Goal: Task Accomplishment & Management: Manage account settings

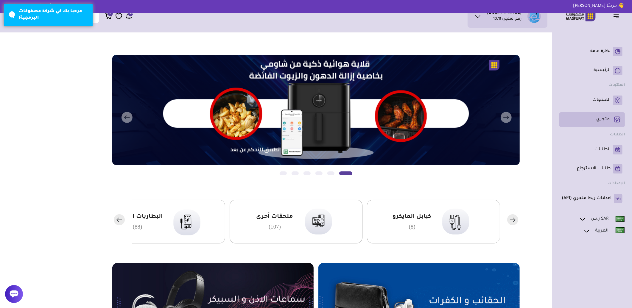
click at [604, 120] on p "متجري ( 0 )" at bounding box center [602, 120] width 13 height 6
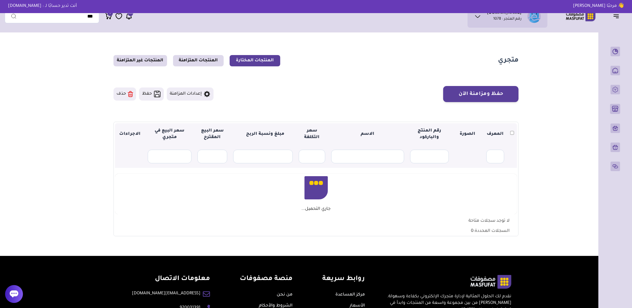
click at [14, 292] on icon at bounding box center [14, 294] width 9 height 7
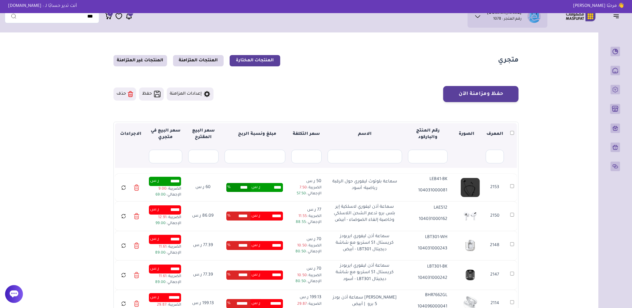
click at [18, 292] on div at bounding box center [14, 294] width 18 height 18
click at [10, 299] on div "/svg>" at bounding box center [14, 294] width 18 height 18
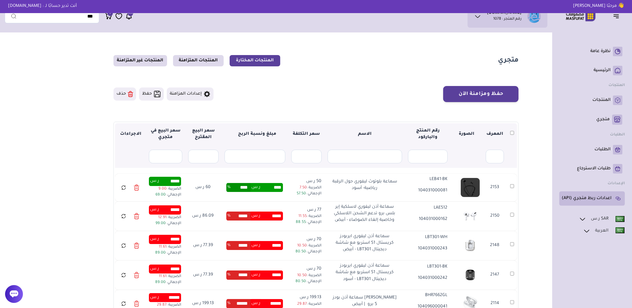
click at [605, 197] on p "اعدادات ربط متجري (API)" at bounding box center [586, 199] width 50 height 6
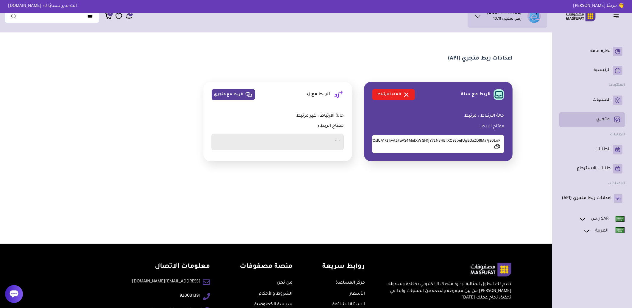
click at [608, 121] on p "متجري ( 0 )" at bounding box center [602, 120] width 13 height 6
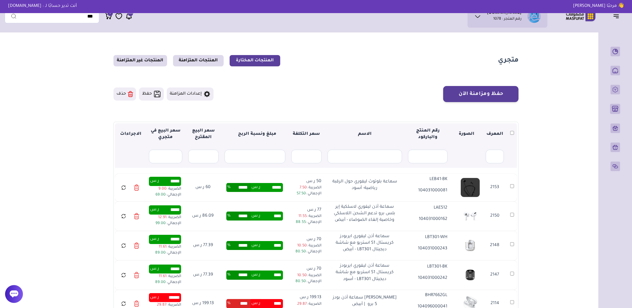
click at [427, 194] on p "104031000081" at bounding box center [428, 191] width 40 height 7
copy p "104031000081"
drag, startPoint x: 351, startPoint y: 190, endPoint x: 397, endPoint y: 184, distance: 46.6
click at [397, 184] on div "سماعة بلوتوث ليفوري حول الرقبة رياضية- أسود" at bounding box center [364, 188] width 74 height 18
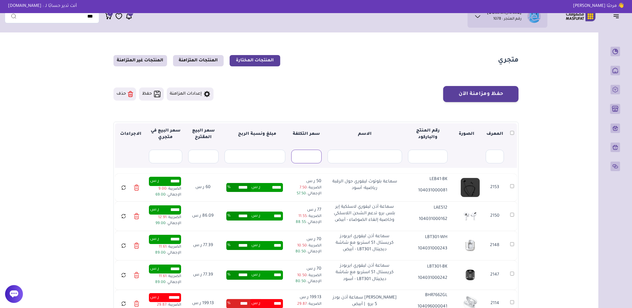
copy p "سماعة بلوتوث ليفوري حول الرقبة رياضية- أسود"
click at [194, 56] on link "المنتجات المتزامنة" at bounding box center [198, 60] width 51 height 11
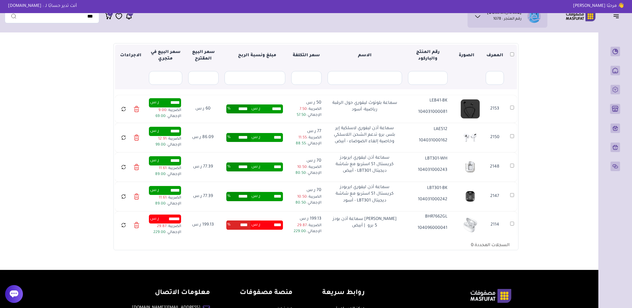
scroll to position [99, 0]
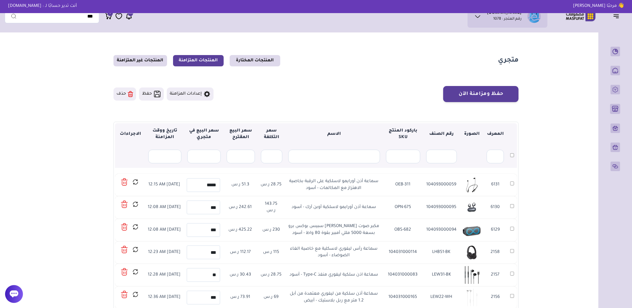
click at [448, 186] on td "104093000059" at bounding box center [441, 185] width 37 height 23
copy td "104093000059"
click at [136, 182] on icon at bounding box center [135, 181] width 6 height 7
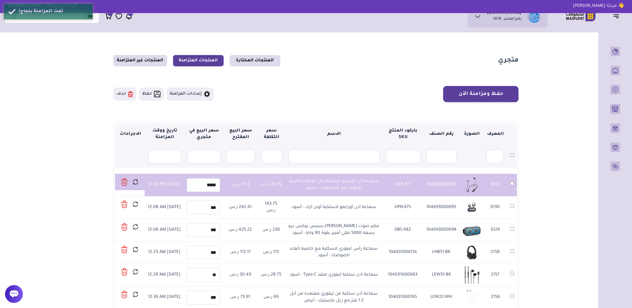
click at [125, 182] on icon at bounding box center [124, 182] width 7 height 9
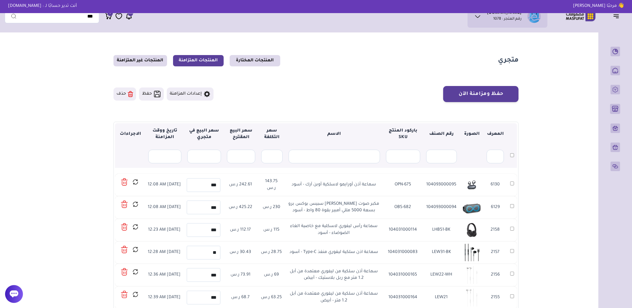
click at [449, 186] on td "104093000095" at bounding box center [441, 185] width 37 height 23
copy td "104093000095"
click at [135, 182] on icon at bounding box center [135, 181] width 6 height 7
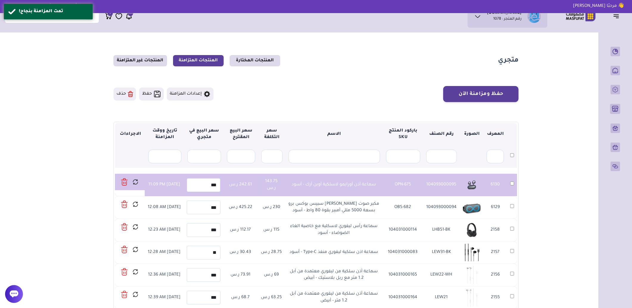
click at [123, 182] on icon at bounding box center [124, 183] width 4 height 4
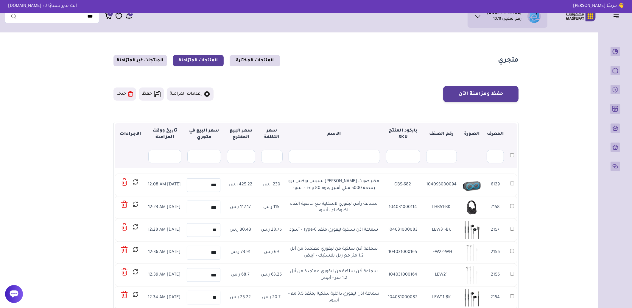
click at [434, 185] on td "104093000094" at bounding box center [441, 185] width 37 height 23
copy td "104093000094"
click at [138, 183] on icon at bounding box center [135, 181] width 6 height 7
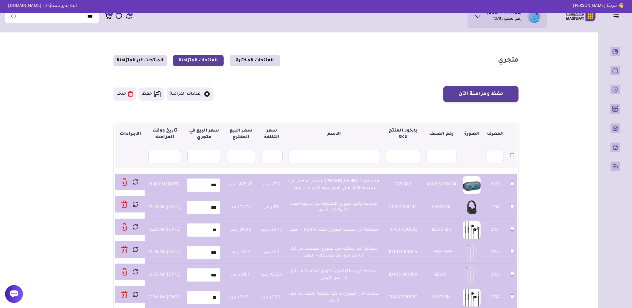
click at [133, 94] on button "حذف" at bounding box center [124, 94] width 23 height 13
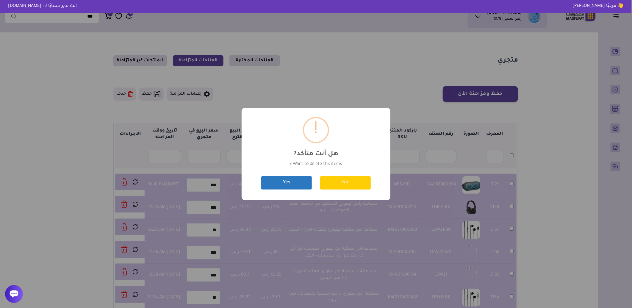
click at [290, 184] on button "Yes" at bounding box center [286, 182] width 51 height 13
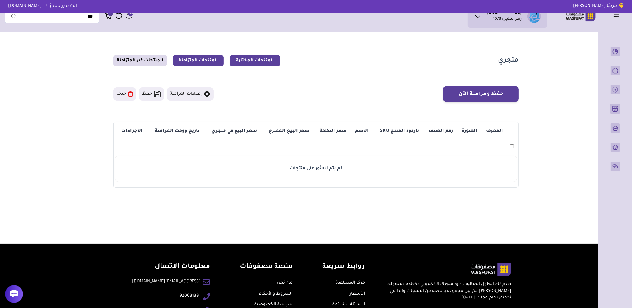
click at [258, 64] on link "المنتجات المختارة" at bounding box center [254, 60] width 51 height 11
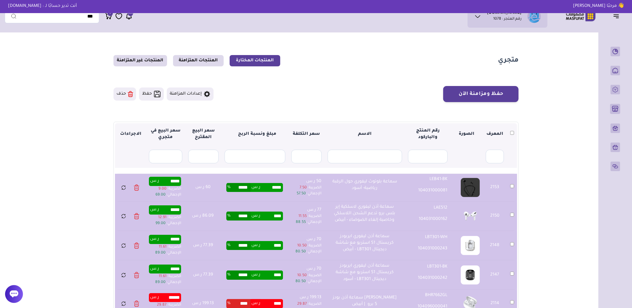
click at [127, 96] on button "حذف" at bounding box center [124, 94] width 23 height 13
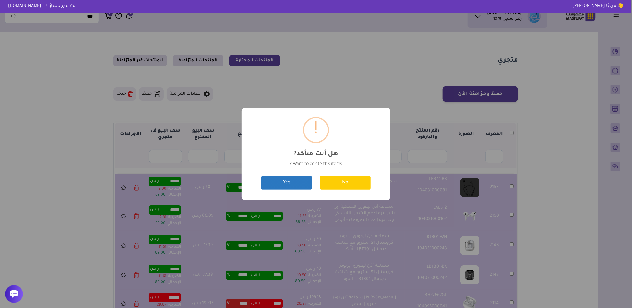
click at [287, 183] on button "Yes" at bounding box center [286, 182] width 51 height 13
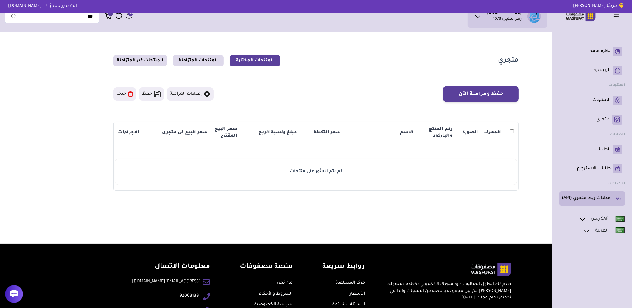
click at [597, 201] on p "اعدادات ربط متجري (API)" at bounding box center [586, 199] width 50 height 6
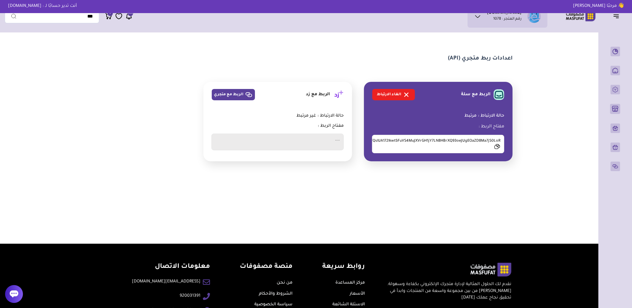
click at [392, 95] on link "الغاء الارتباط" at bounding box center [393, 94] width 43 height 11
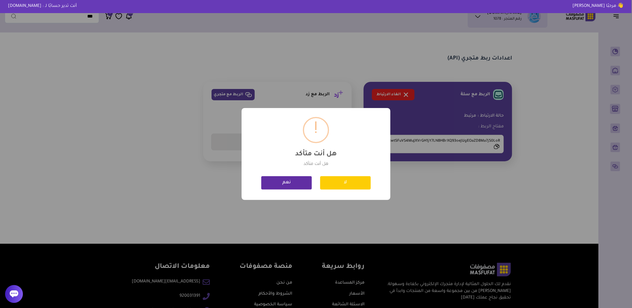
click at [282, 186] on button "نعم" at bounding box center [286, 182] width 51 height 13
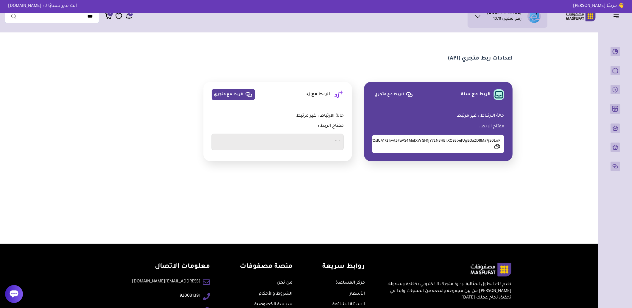
click at [399, 93] on link "الربط مع متجري" at bounding box center [393, 94] width 43 height 11
click at [498, 149] on icon at bounding box center [497, 147] width 6 height 6
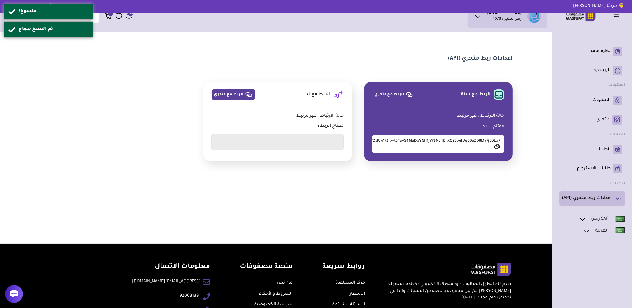
click at [599, 196] on p "اعدادات ربط متجري (API)" at bounding box center [586, 199] width 50 height 6
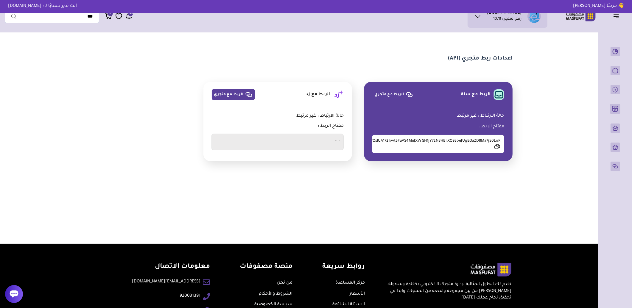
click at [394, 95] on link "الربط مع متجري" at bounding box center [393, 94] width 43 height 11
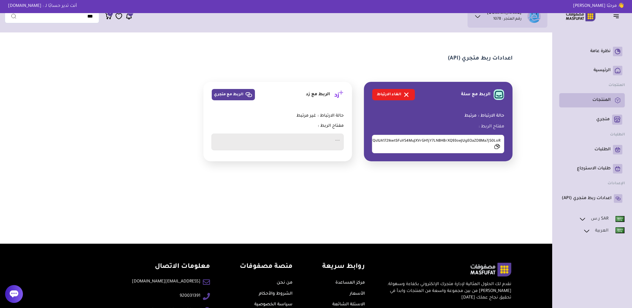
click at [603, 102] on p "المنتجات" at bounding box center [601, 100] width 18 height 6
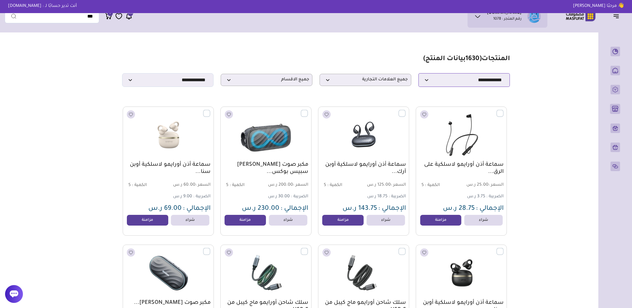
click at [480, 85] on select "**********" at bounding box center [464, 80] width 92 height 14
click at [418, 75] on select "**********" at bounding box center [464, 80] width 92 height 14
click at [486, 79] on select "**********" at bounding box center [464, 80] width 92 height 14
select select "*"
click at [418, 75] on select "**********" at bounding box center [464, 80] width 92 height 14
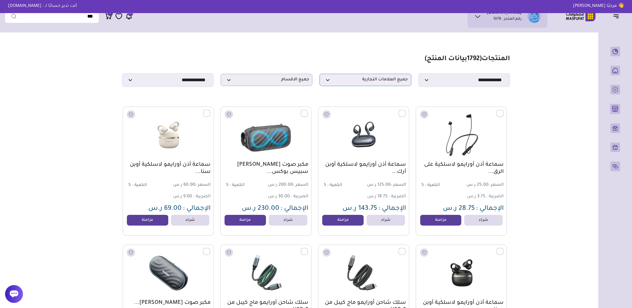
click at [348, 83] on span "جميع العلامات التجارية" at bounding box center [365, 80] width 85 height 6
type input "***"
click at [391, 90] on label "ابل" at bounding box center [392, 90] width 7 height 8
select select "*"
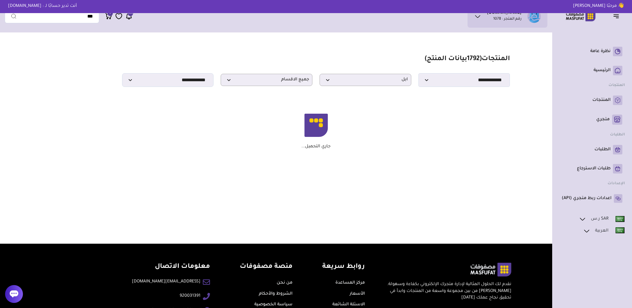
click at [582, 220] on icon at bounding box center [582, 219] width 5 height 2
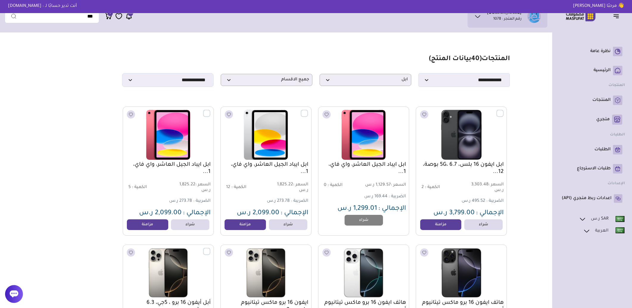
click at [583, 228] on icon at bounding box center [586, 230] width 7 height 7
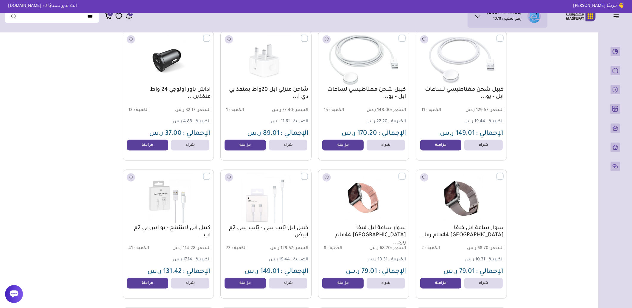
scroll to position [1025, 0]
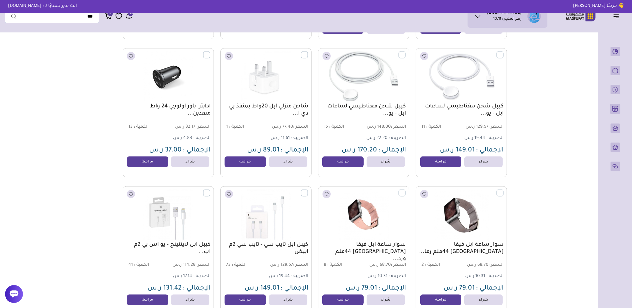
click at [503, 190] on label at bounding box center [503, 190] width 0 height 1
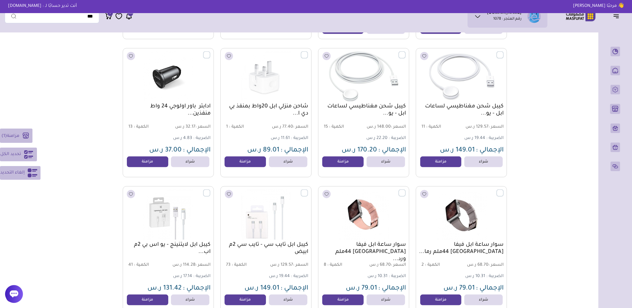
click at [13, 154] on span "تحديد الكل" at bounding box center [10, 154] width 21 height 7
click at [28, 134] on rect at bounding box center [29, 136] width 10 height 10
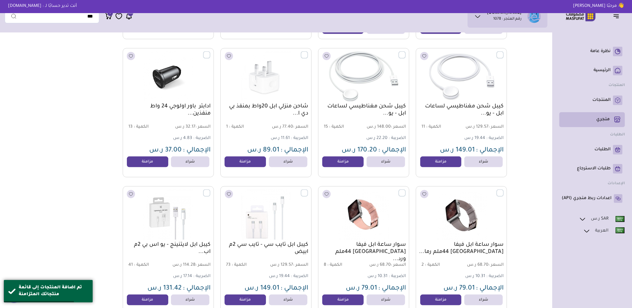
click at [599, 121] on p "متجري ( 0 )" at bounding box center [602, 120] width 13 height 6
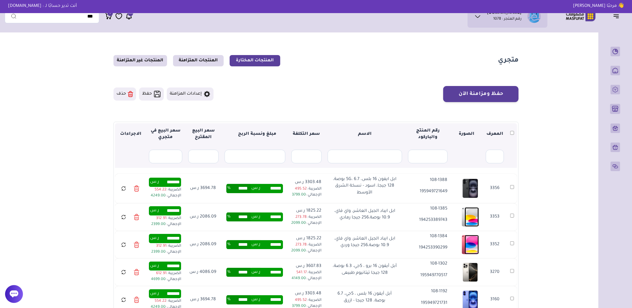
drag, startPoint x: 348, startPoint y: 197, endPoint x: 396, endPoint y: 179, distance: 51.1
click at [396, 179] on div "ابل ايفون 16 بلس، 5G، 6.7 بوصة، 128 جيجا، اسود - نسخة الشرق الأوسط" at bounding box center [364, 188] width 74 height 25
copy p "ابل ايفون 16 بلس، 5G، 6.7 بوصة، 128 جيجا، اسود - نسخة الشرق الأوسط"
click at [406, 193] on td "108-1388 195949721649" at bounding box center [428, 188] width 46 height 29
click at [430, 192] on p "195949721649" at bounding box center [428, 191] width 40 height 7
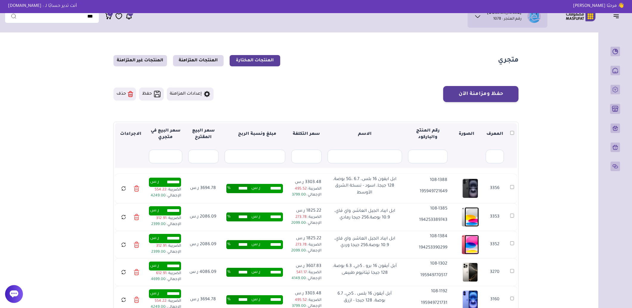
click at [431, 192] on p "195949721649" at bounding box center [428, 191] width 40 height 7
copy p "195949721649"
click at [254, 188] on span "ر.س" at bounding box center [256, 188] width 9 height 9
click at [243, 188] on input "*****" at bounding box center [241, 188] width 20 height 9
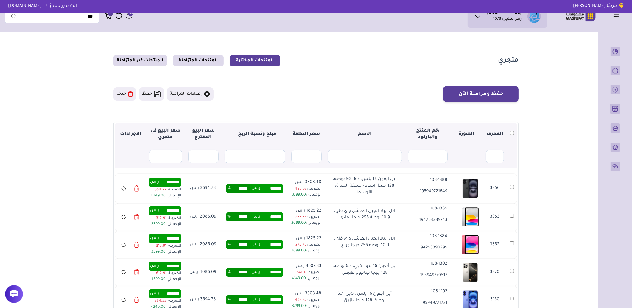
paste input "text"
type input "*****"
type input "******"
type input "*******"
drag, startPoint x: 290, startPoint y: 195, endPoint x: 306, endPoint y: 193, distance: 15.9
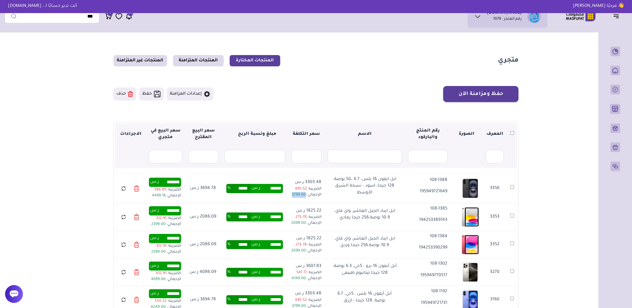
click at [306, 193] on td "3303.48 ر.س الضريبة : 495.52 الإجمالي : 3799.00" at bounding box center [306, 188] width 36 height 29
click at [124, 188] on icon at bounding box center [123, 188] width 5 height 7
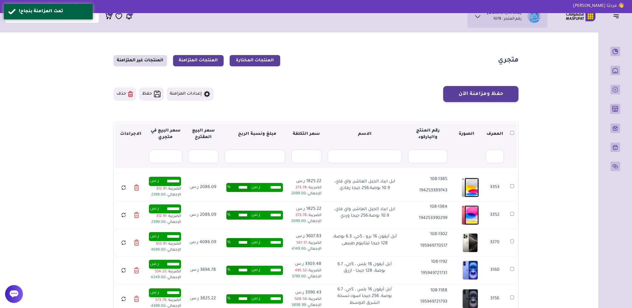
click at [201, 65] on link "المنتجات المتزامنة" at bounding box center [198, 60] width 51 height 11
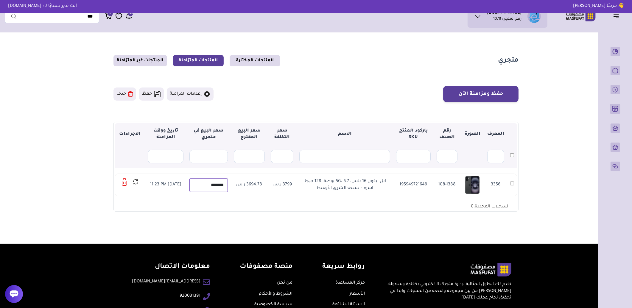
click at [212, 185] on input "*******" at bounding box center [208, 185] width 38 height 14
paste input "text"
type input "****"
click at [135, 184] on icon at bounding box center [135, 181] width 7 height 7
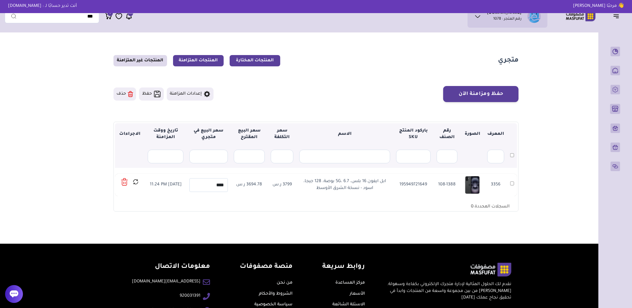
click at [255, 62] on link "المنتجات المختارة" at bounding box center [254, 60] width 51 height 11
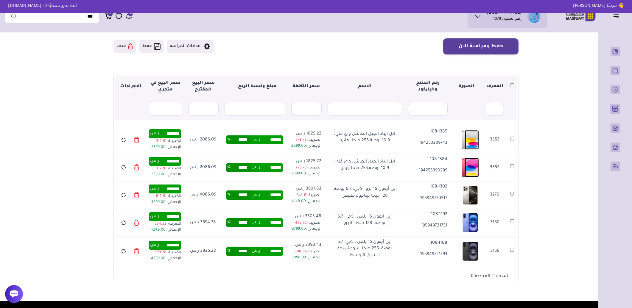
scroll to position [66, 0]
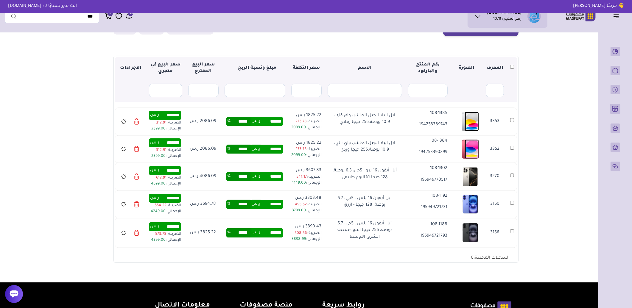
drag, startPoint x: 332, startPoint y: 124, endPoint x: 399, endPoint y: 118, distance: 67.2
click at [399, 118] on div "ابل ايباد الجيل العاشر، واي فاي، 10.9 بوصة،256 جيجا رمادي" at bounding box center [364, 122] width 74 height 18
copy p "ابل ايباد الجيل العاشر، واي فاي، 10.9 بوصة،256 جيجا رمادي"
click at [514, 123] on td "3353" at bounding box center [512, 122] width 10 height 28
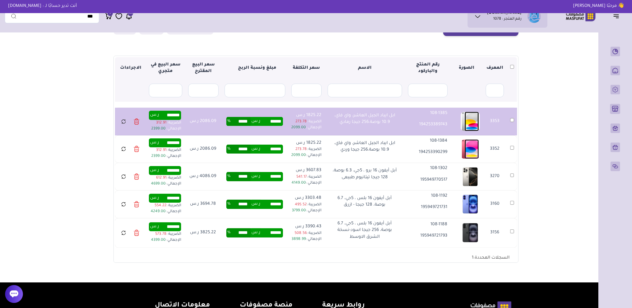
click at [509, 148] on td "3352" at bounding box center [512, 149] width 10 height 28
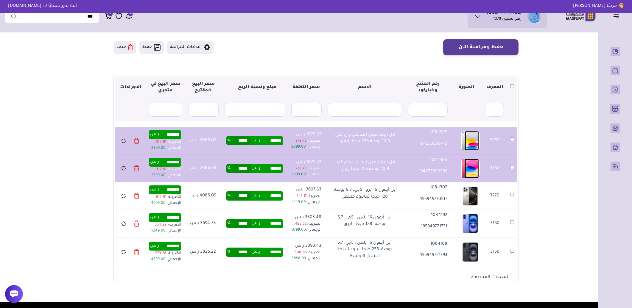
scroll to position [33, 0]
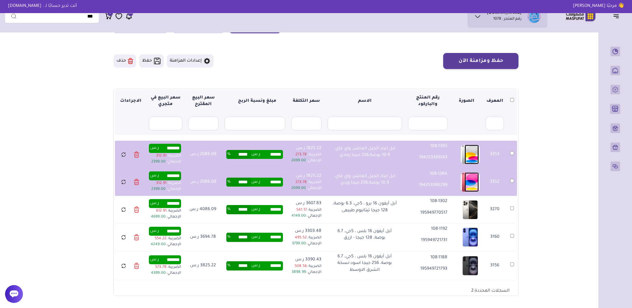
click at [175, 57] on button "إعدادات المزامنة" at bounding box center [190, 60] width 47 height 13
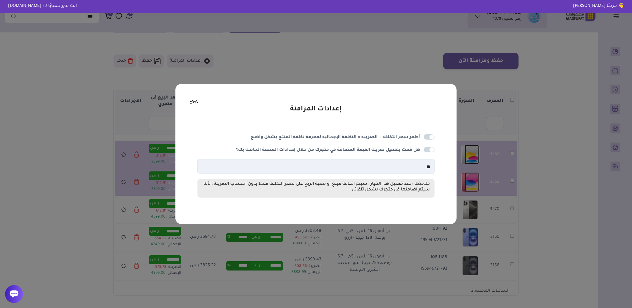
click at [81, 111] on div "إعدادات المزامنة أظهر سعر التكلفة + الضريبة = التكلفة الإجمالية لمعرفة تكلفة ال…" at bounding box center [316, 154] width 632 height 308
click at [426, 151] on span at bounding box center [429, 149] width 11 height 5
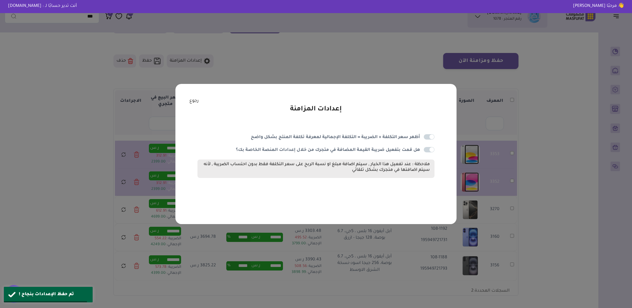
click at [199, 103] on div "إعدادات المزامنة أظهر سعر التكلفة + الضريبة = التكلفة الإجمالية لمعرفة تكلفة ال…" at bounding box center [315, 154] width 281 height 140
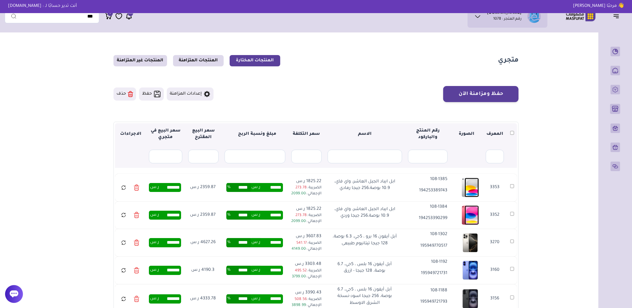
drag, startPoint x: 337, startPoint y: 191, endPoint x: 400, endPoint y: 186, distance: 62.7
click at [400, 186] on div "ابل ايباد الجيل العاشر، واي فاي، 10.9 بوصة،256 جيجا رمادي" at bounding box center [364, 188] width 74 height 18
click at [433, 191] on p "194253389743" at bounding box center [428, 191] width 40 height 7
copy p "194253389743"
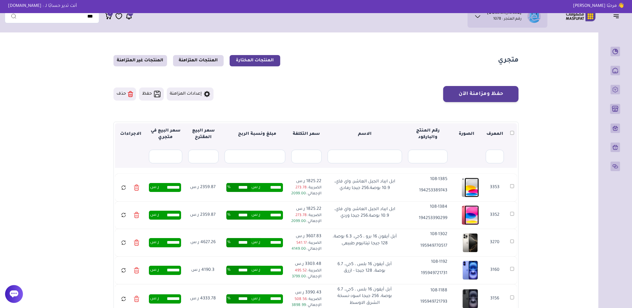
click at [198, 96] on button "إعدادات المزامنة" at bounding box center [190, 94] width 47 height 13
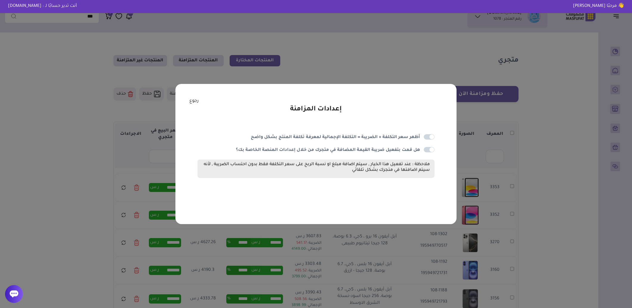
click at [427, 150] on span at bounding box center [429, 149] width 11 height 5
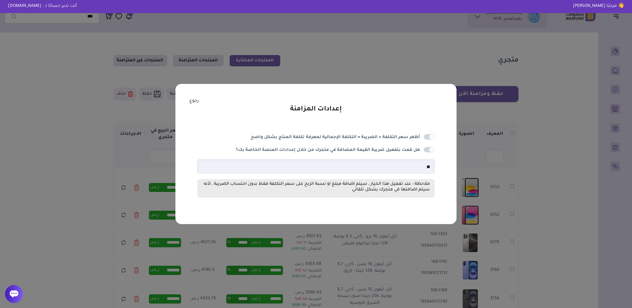
click at [196, 103] on link "رجوع" at bounding box center [193, 101] width 9 height 7
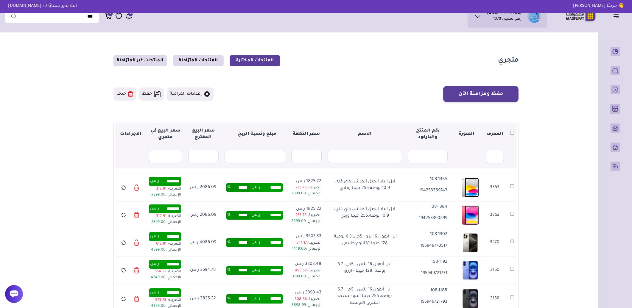
click at [157, 197] on span "2399.00" at bounding box center [158, 195] width 14 height 4
copy span "2399.00"
drag, startPoint x: 364, startPoint y: 218, endPoint x: 393, endPoint y: 215, distance: 29.4
click at [393, 215] on p "ابل ايباد الجيل العاشر، واي فاي، 10.9 بوصة،256 جيجا وردي" at bounding box center [364, 212] width 65 height 13
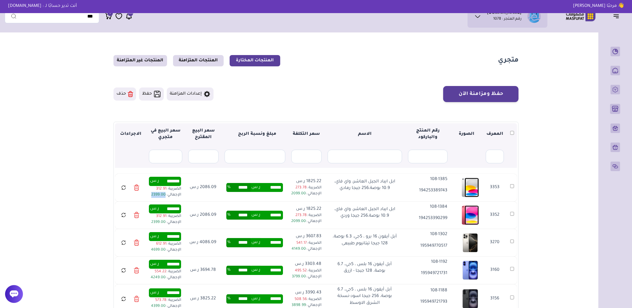
click at [399, 215] on div "ابل ايباد الجيل العاشر، واي فاي، 10.9 بوصة،256 جيجا وردي" at bounding box center [364, 215] width 74 height 18
drag, startPoint x: 337, startPoint y: 219, endPoint x: 399, endPoint y: 212, distance: 62.7
click at [399, 212] on div "ابل ايباد الجيل العاشر، واي فاي، 10.9 بوصة،256 جيجا وردي" at bounding box center [364, 215] width 74 height 18
copy p "ابل ايباد الجيل العاشر، واي فاي، 10.9 بوصة،256 جيجا وردي"
click at [125, 189] on icon at bounding box center [123, 189] width 3 height 2
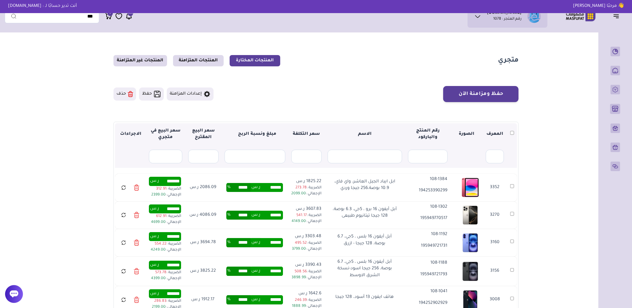
drag, startPoint x: 418, startPoint y: 220, endPoint x: 449, endPoint y: 222, distance: 31.0
click at [449, 222] on td "108-1302 195949770517" at bounding box center [428, 216] width 46 height 28
drag, startPoint x: 338, startPoint y: 221, endPoint x: 401, endPoint y: 215, distance: 62.8
click at [401, 215] on div "أبل أيفون 16 برو ، 5جي، 6.3 بوصة، 128 جيجا تيتانيوم طبيعى" at bounding box center [364, 215] width 74 height 18
drag, startPoint x: 401, startPoint y: 215, endPoint x: 549, endPoint y: 185, distance: 151.6
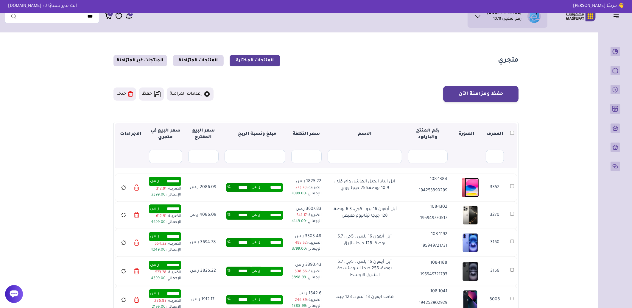
click at [549, 184] on main "متجري المنتجات المختارة المنتجات المتزامنة المنتجات غير المتزامنة حفظ ومزامنة ا…" at bounding box center [316, 191] width 622 height 313
click at [443, 192] on p "194253390299" at bounding box center [428, 191] width 40 height 7
copy p "194253390299"
drag, startPoint x: 335, startPoint y: 218, endPoint x: 398, endPoint y: 213, distance: 62.8
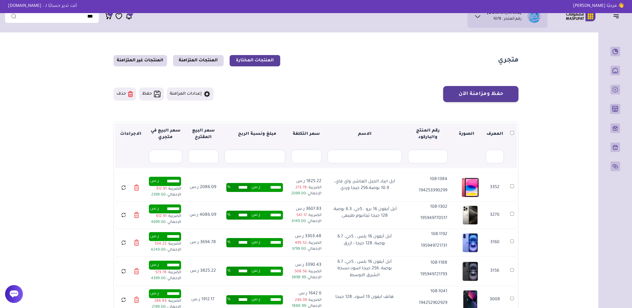
click at [398, 213] on div "أبل أيفون 16 برو ، 5جي، 6.3 بوصة، 128 جيجا تيتانيوم طبيعى" at bounding box center [364, 215] width 74 height 18
copy p "أبل أيفون 16 برو ، 5جي، 6.3 بوصة، 128 جيجا تيتانيوم طبيعى"
click at [125, 189] on icon at bounding box center [123, 189] width 3 height 2
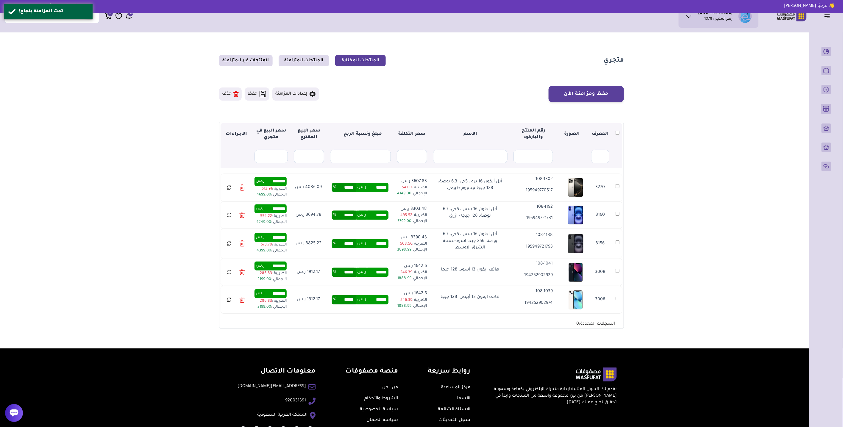
click at [538, 189] on p "195949770517" at bounding box center [533, 191] width 40 height 7
drag, startPoint x: 445, startPoint y: 220, endPoint x: 498, endPoint y: 209, distance: 54.3
click at [498, 209] on p "أبل أيفون 16 بلس ، 5جي، 6.7 بوصة، 128 جيجا - ازرق" at bounding box center [470, 212] width 65 height 13
drag, startPoint x: 520, startPoint y: 219, endPoint x: 554, endPoint y: 220, distance: 33.4
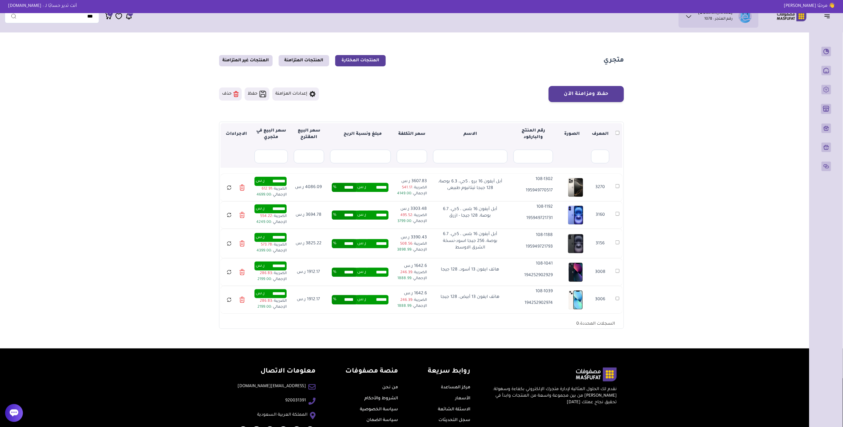
click at [554, 220] on td "108-1192 195949721731" at bounding box center [533, 216] width 46 height 28
drag, startPoint x: 449, startPoint y: 247, endPoint x: 496, endPoint y: 235, distance: 48.7
click at [496, 235] on p "أبل أيفون 16 بلس ، 5جي، 6.7 بوصة، 256 جيجا اسود-نسخة الشرق الاوسط" at bounding box center [470, 241] width 65 height 20
click at [463, 251] on p "أبل أيفون 16 بلس ، 5جي، 6.7 بوصة، 256 جيجا اسود-نسخة الشرق الاوسط" at bounding box center [470, 241] width 65 height 20
drag, startPoint x: 453, startPoint y: 250, endPoint x: 501, endPoint y: 236, distance: 49.8
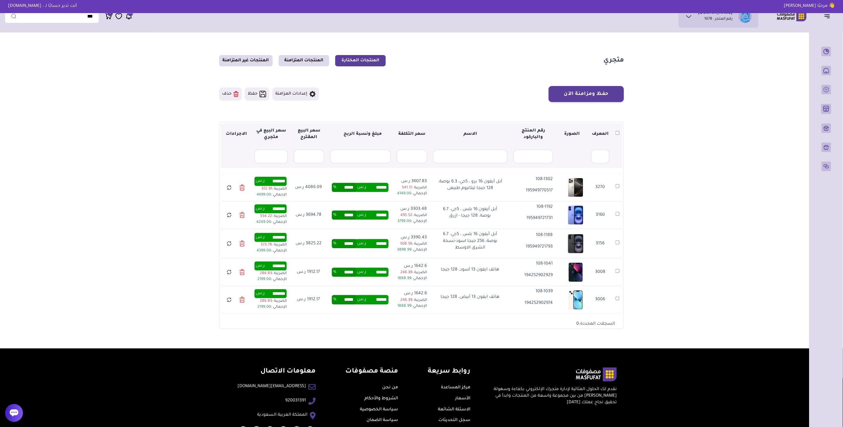
click at [501, 236] on p "أبل أيفون 16 بلس ، 5جي، 6.7 بوصة، 256 جيجا اسود-نسخة الشرق الاوسط" at bounding box center [470, 241] width 65 height 20
copy p "أبل أيفون 16 بلس ، 5جي، 6.7 بوصة، 256 جيجا اسود-نسخة الشرق الاوسط"
click at [548, 249] on p "195949721793" at bounding box center [533, 247] width 40 height 7
copy p "195949721793"
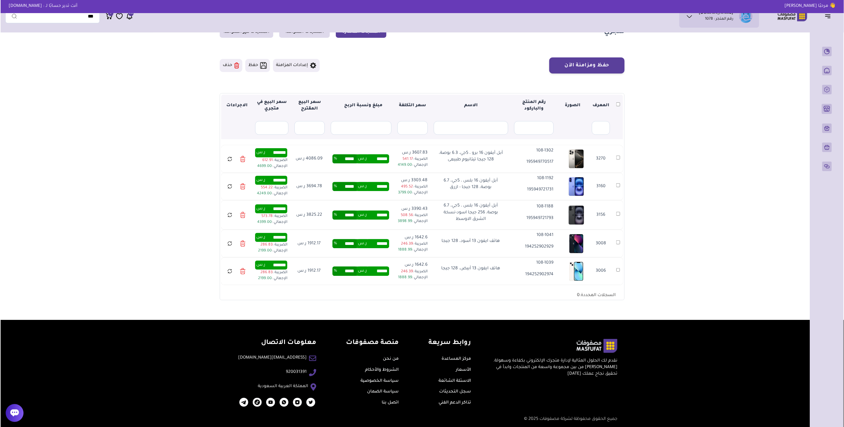
scroll to position [32, 0]
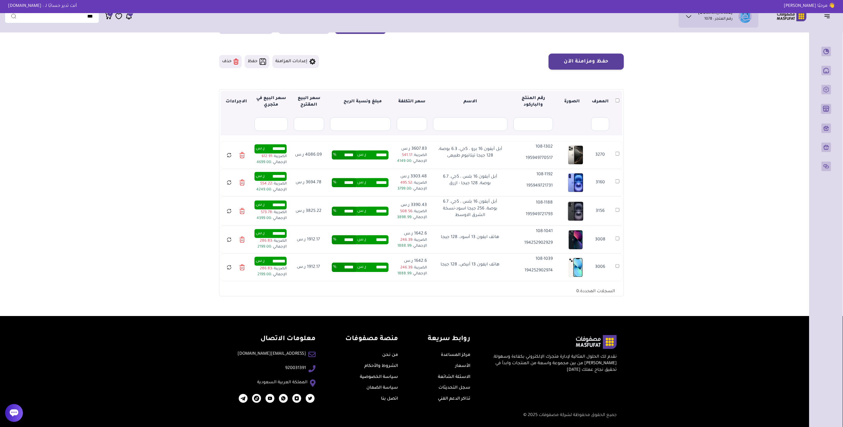
drag, startPoint x: 437, startPoint y: 238, endPoint x: 500, endPoint y: 240, distance: 63.4
click at [500, 240] on div "هاتف ايفون 13 أسود، 128 جيجا" at bounding box center [470, 239] width 74 height 11
copy p "هاتف ايفون 13 أسود، 128 جيجا"
click at [548, 245] on p "194252902929" at bounding box center [533, 243] width 40 height 7
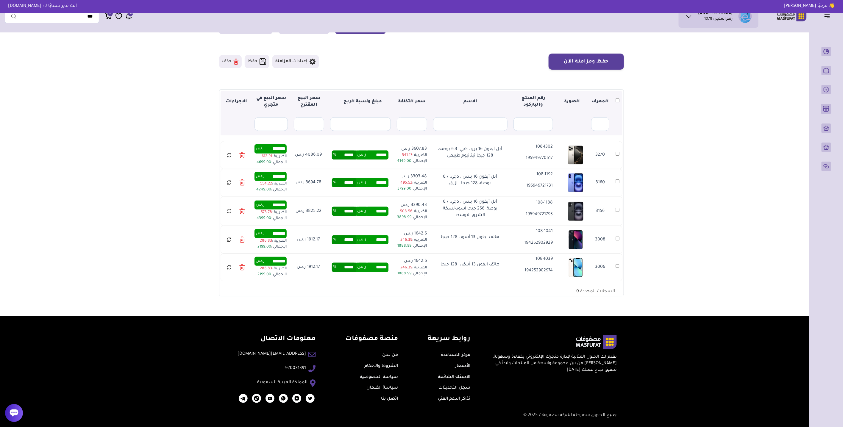
copy p "194252902929"
click at [446, 267] on p "هاتف ايفون 13 أبيض، 128 جيجا" at bounding box center [470, 265] width 59 height 7
copy tr "هاتف ايفون 13 أبيض، 128 جيجا"
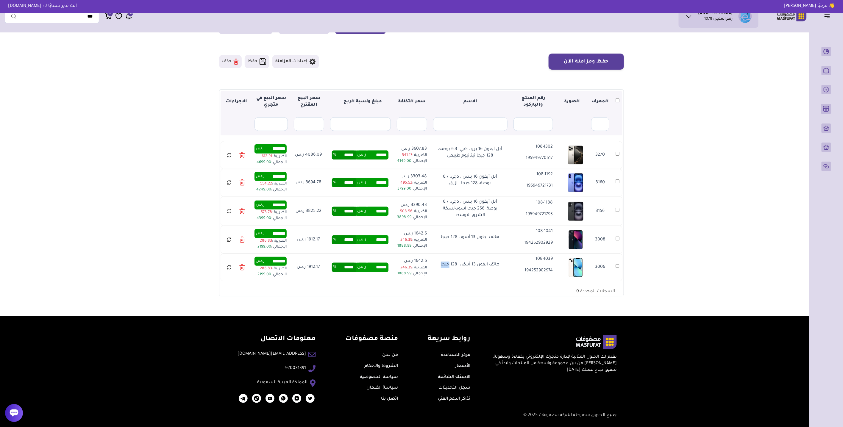
click at [533, 272] on p "194252902974" at bounding box center [533, 271] width 40 height 7
copy p "194252902974"
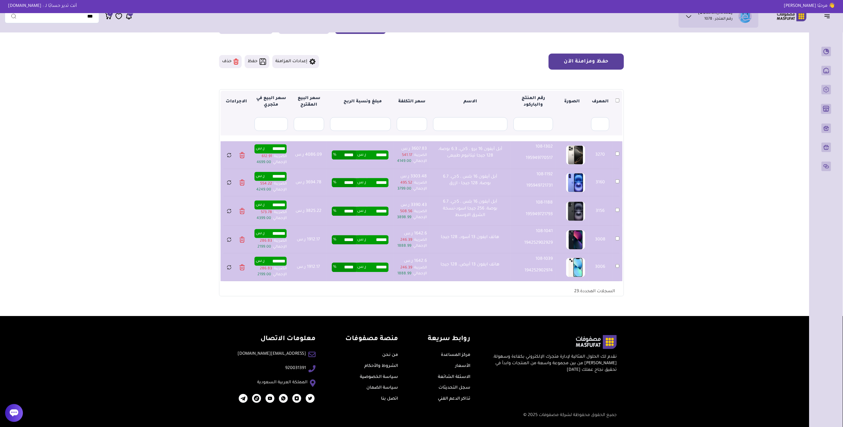
click at [558, 65] on button "حفظ ومزامنة الآن" at bounding box center [586, 62] width 75 height 16
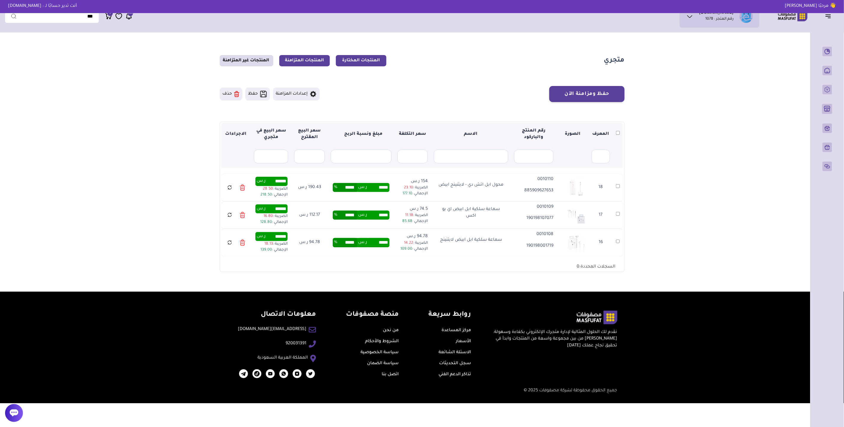
click at [299, 64] on link "المنتجات المتزامنة" at bounding box center [304, 60] width 51 height 11
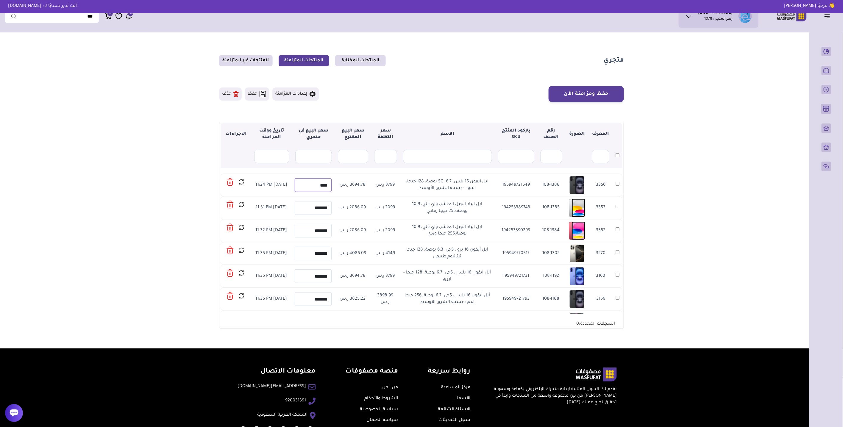
click at [318, 183] on input "****" at bounding box center [313, 185] width 37 height 14
click at [168, 207] on main "متجري المنتجات المختارة المنتجات المتزامنة المنتجات غير المتزامنة حفظ ومزامنة ا…" at bounding box center [421, 191] width 833 height 313
click at [154, 239] on main "متجري المنتجات المختارة المنتجات المتزامنة المنتجات غير المتزامنة حفظ ومزامنة ا…" at bounding box center [421, 191] width 833 height 313
click at [313, 206] on input "*******" at bounding box center [313, 208] width 37 height 14
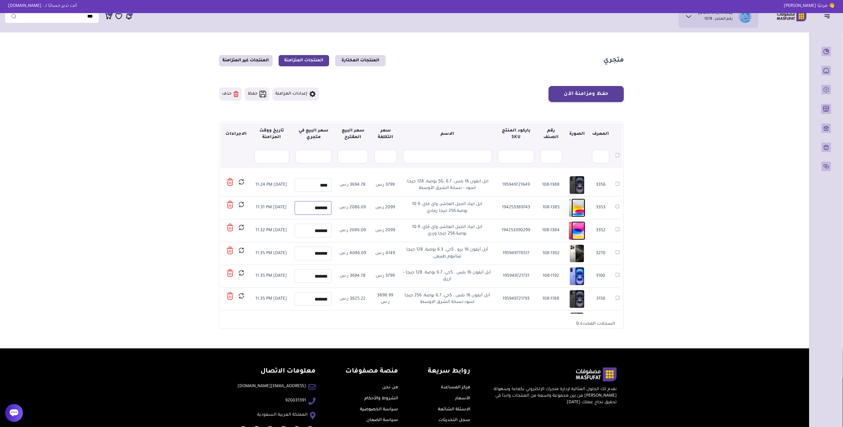
click at [313, 206] on input "*******" at bounding box center [313, 208] width 37 height 14
paste input "text"
type input "****"
click at [321, 230] on input "*******" at bounding box center [313, 231] width 37 height 14
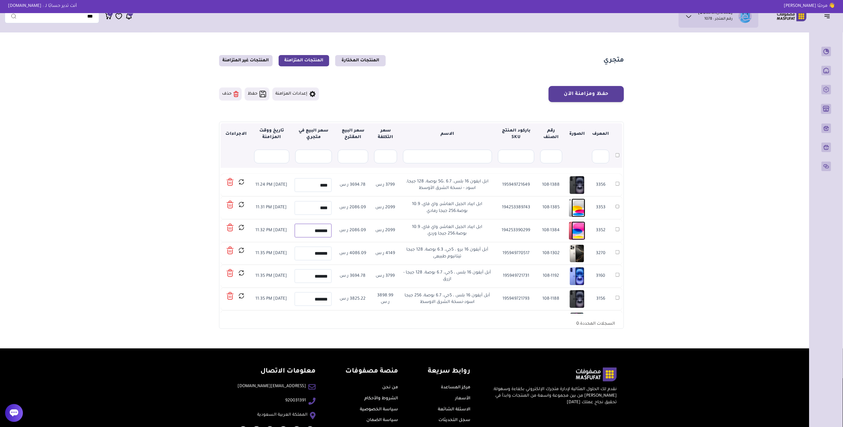
click at [321, 230] on input "*******" at bounding box center [313, 231] width 37 height 14
paste input "text"
type input "****"
click at [617, 210] on td "3353" at bounding box center [617, 207] width 10 height 23
click at [520, 254] on td "195949770517" at bounding box center [516, 253] width 42 height 23
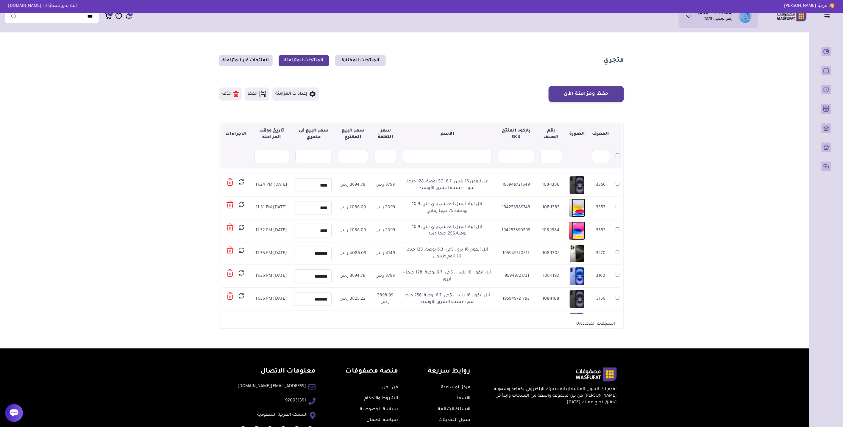
click at [520, 254] on td "195949770517" at bounding box center [516, 253] width 42 height 23
copy td "195949770517"
click at [321, 256] on input "*******" at bounding box center [313, 254] width 37 height 14
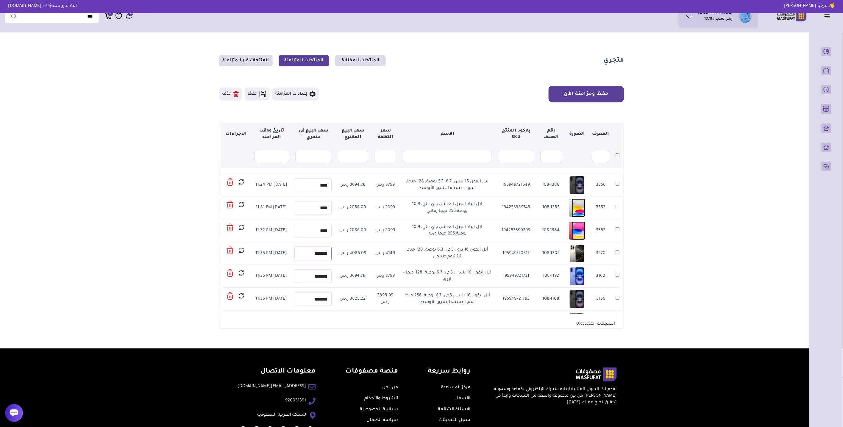
paste input "text"
type input "****"
click at [513, 277] on td "195949721731" at bounding box center [516, 276] width 42 height 23
click at [513, 276] on td "195949721731" at bounding box center [516, 276] width 42 height 23
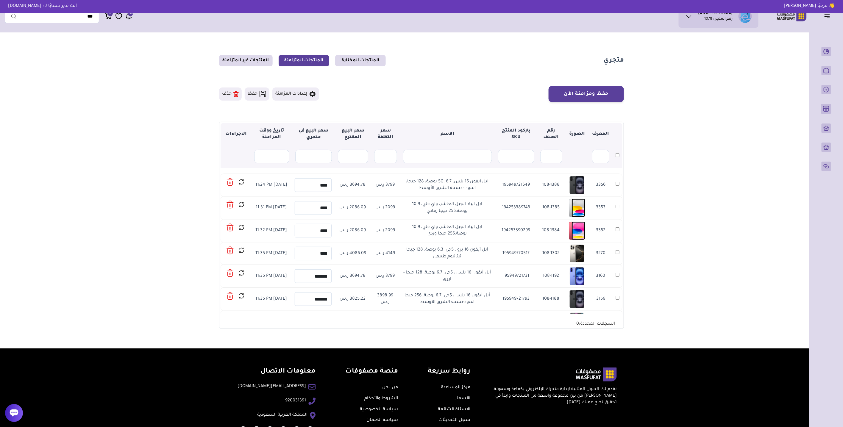
click at [513, 276] on td "195949721731" at bounding box center [516, 276] width 42 height 23
copy td "195949721731"
click at [321, 276] on input "*******" at bounding box center [313, 276] width 37 height 14
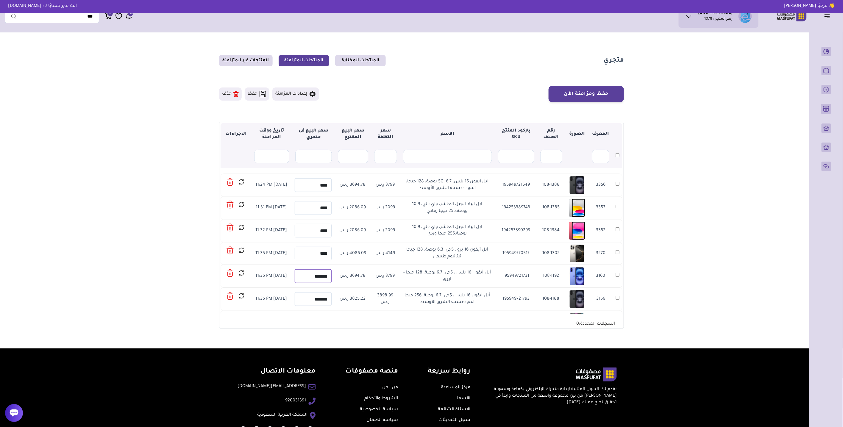
paste input "text"
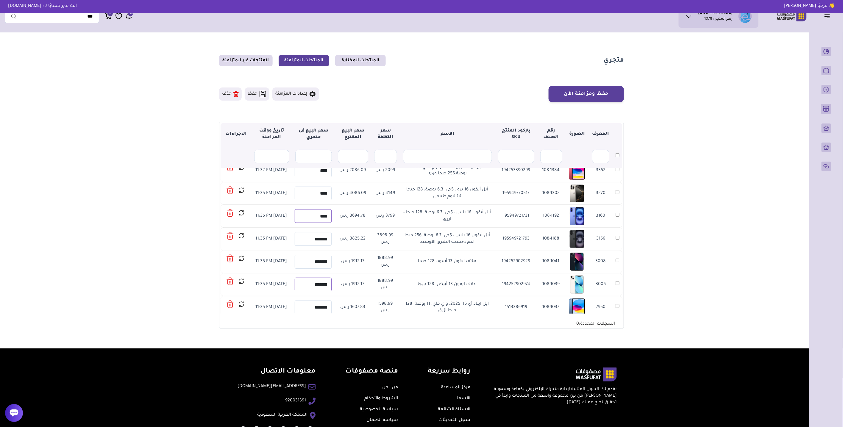
scroll to position [66, 0]
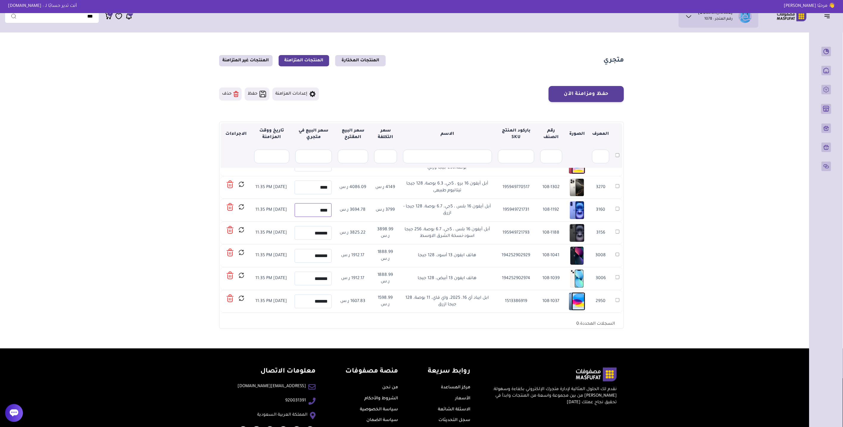
type input "****"
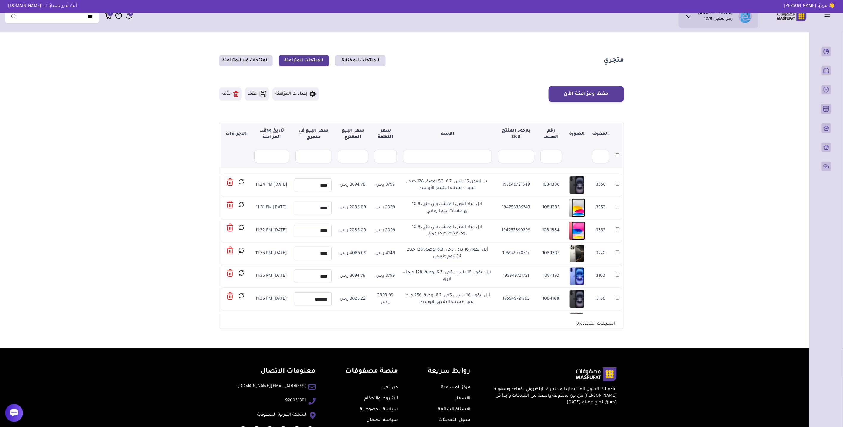
click at [520, 231] on td "194253390299" at bounding box center [516, 230] width 42 height 23
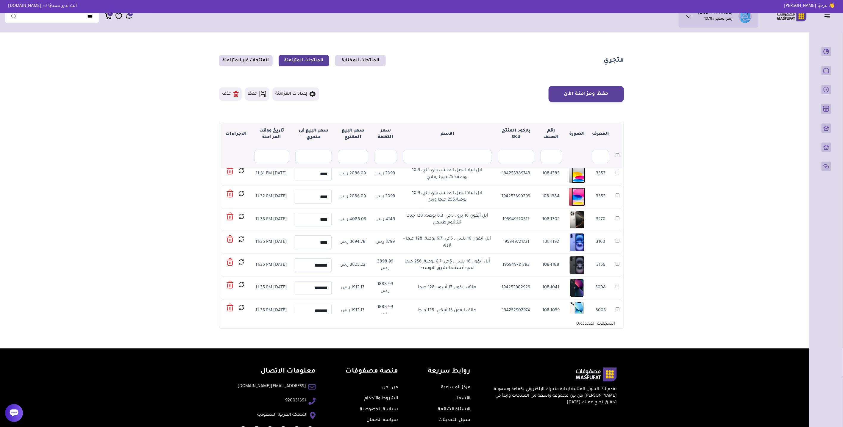
scroll to position [33, 0]
click at [512, 241] on td "195949721731" at bounding box center [516, 243] width 42 height 23
copy td "195949721731"
click at [524, 265] on td "195949721793" at bounding box center [516, 266] width 42 height 23
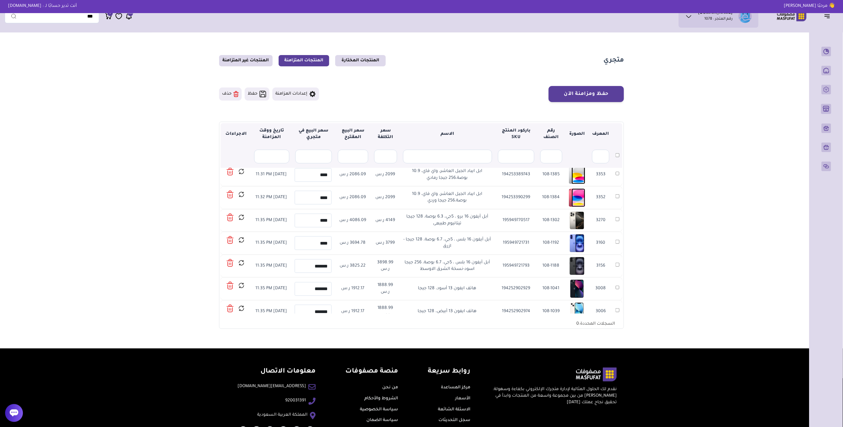
click at [524, 265] on td "195949721793" at bounding box center [516, 266] width 42 height 23
copy td "195949721793"
click at [323, 265] on input "*******" at bounding box center [313, 266] width 37 height 14
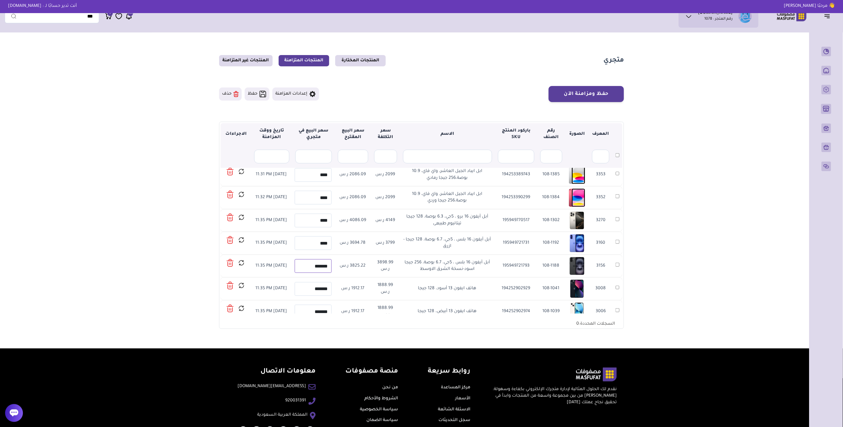
paste input "text"
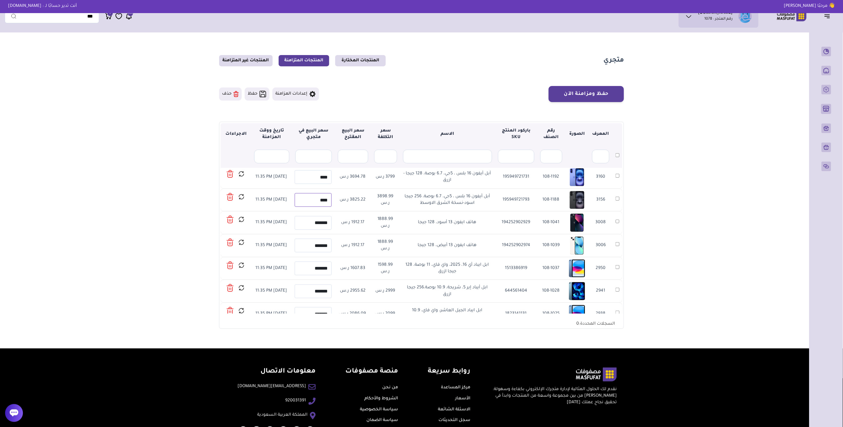
type input "****"
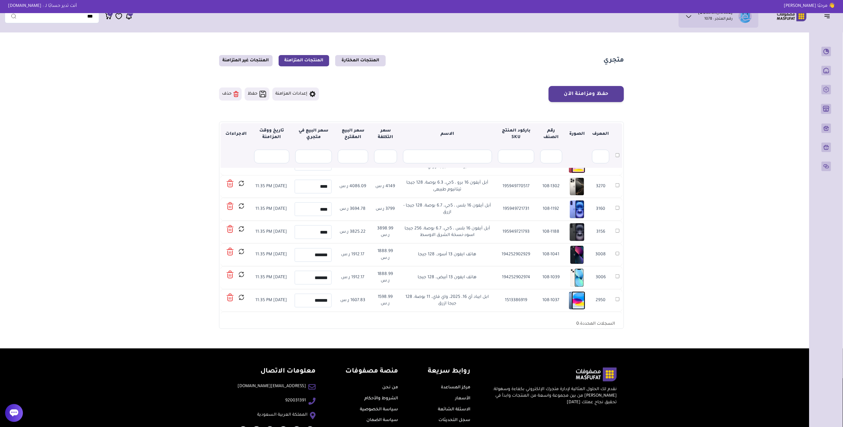
scroll to position [66, 0]
click at [521, 254] on td "194252902929" at bounding box center [516, 255] width 42 height 23
copy td "194252902929"
click at [314, 253] on input "*******" at bounding box center [313, 256] width 37 height 14
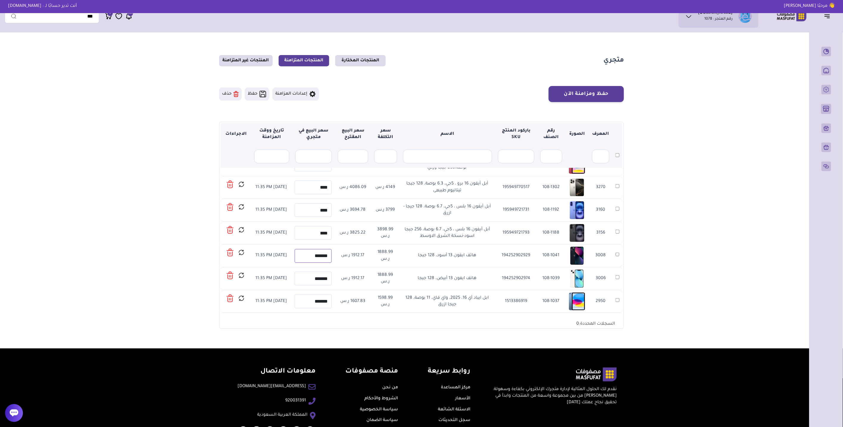
click at [314, 253] on input "*******" at bounding box center [313, 256] width 37 height 14
paste input "text"
click at [317, 254] on input "*******" at bounding box center [313, 256] width 37 height 14
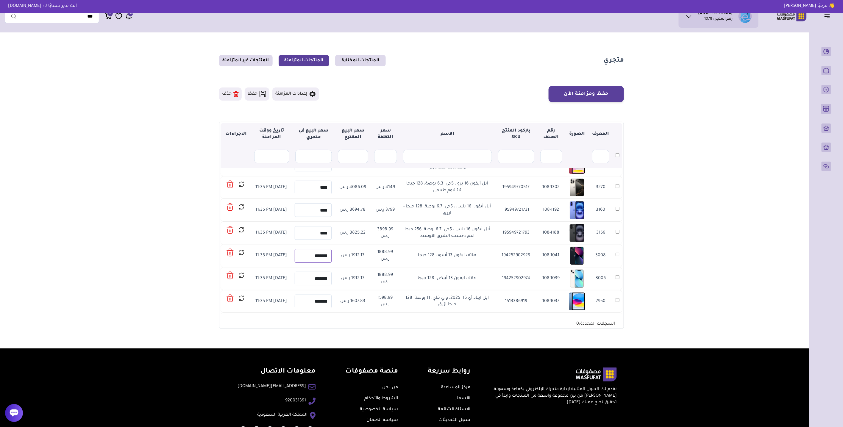
paste input "text"
type input "****"
click at [314, 278] on input "*******" at bounding box center [313, 279] width 37 height 14
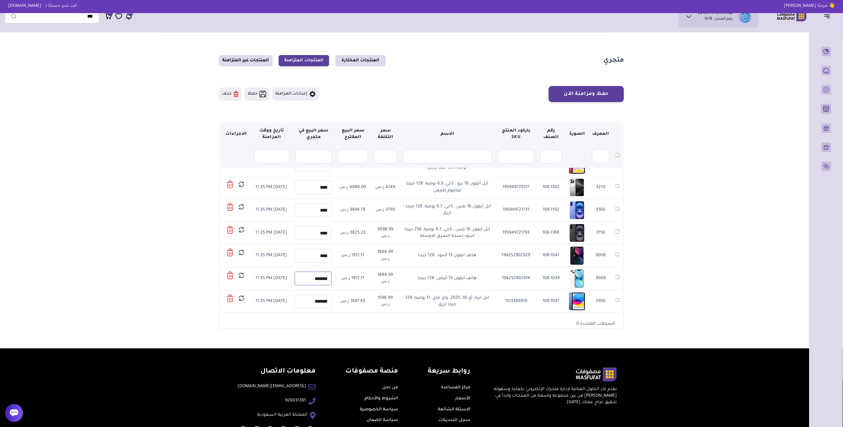
paste input "text"
type input "****"
click at [313, 304] on input "*******" at bounding box center [313, 302] width 37 height 14
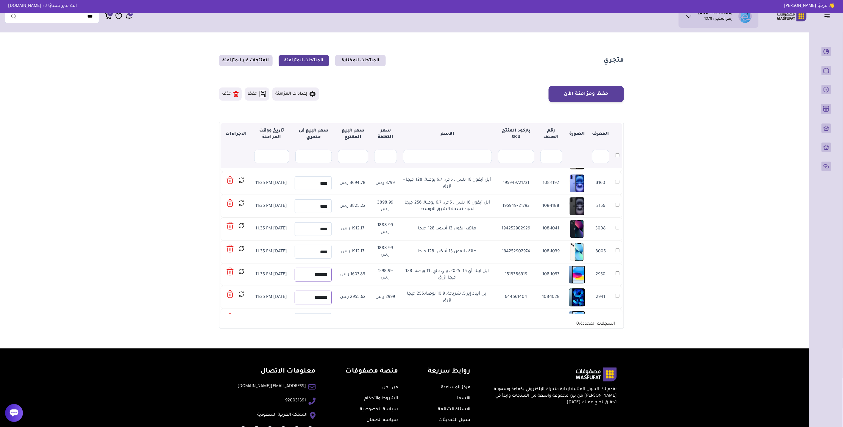
scroll to position [99, 0]
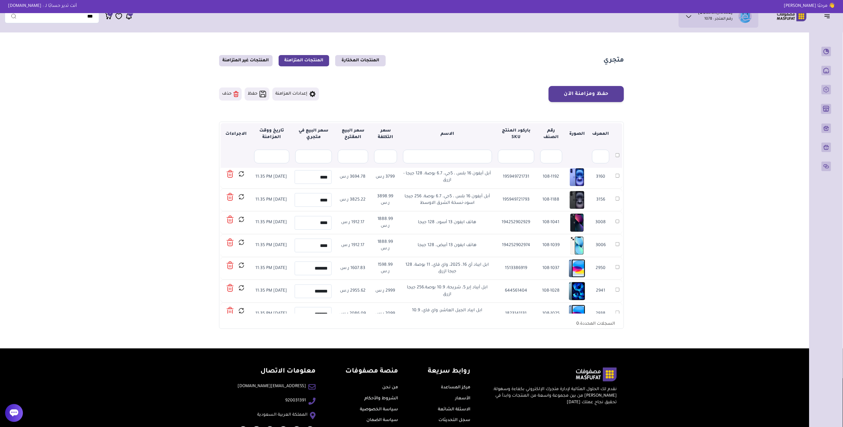
click at [513, 266] on td "1513386919" at bounding box center [516, 268] width 42 height 23
click at [514, 266] on td "1513386919" at bounding box center [516, 268] width 42 height 23
copy td "1513386919"
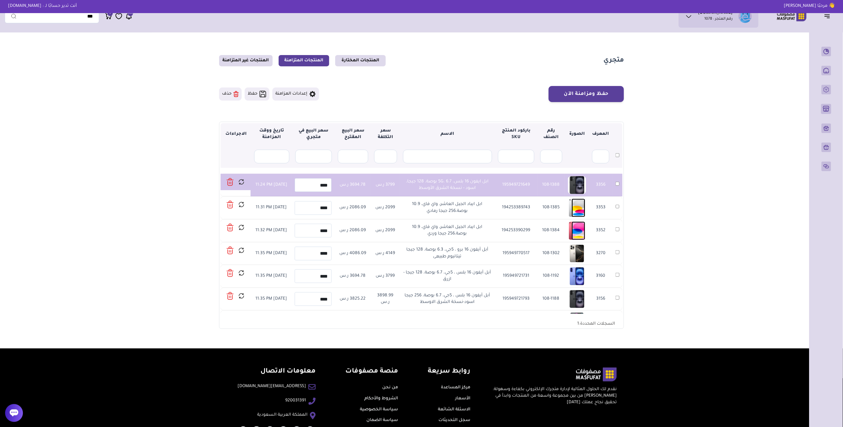
click at [619, 209] on td "3353" at bounding box center [617, 207] width 10 height 23
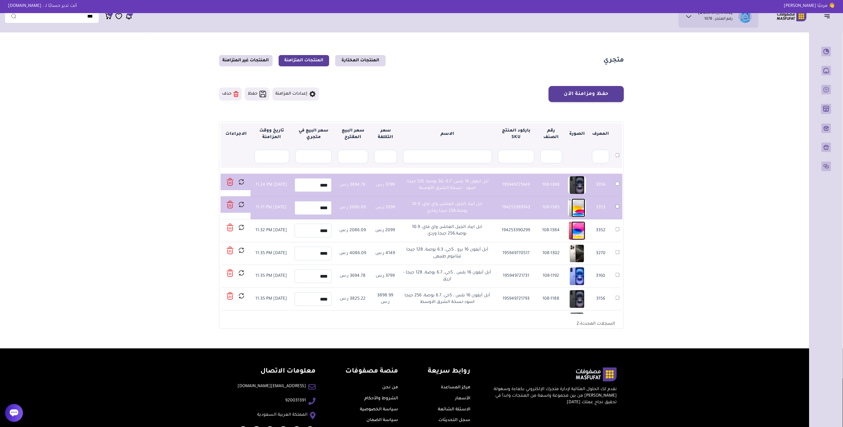
click at [616, 227] on td "3352" at bounding box center [617, 230] width 10 height 23
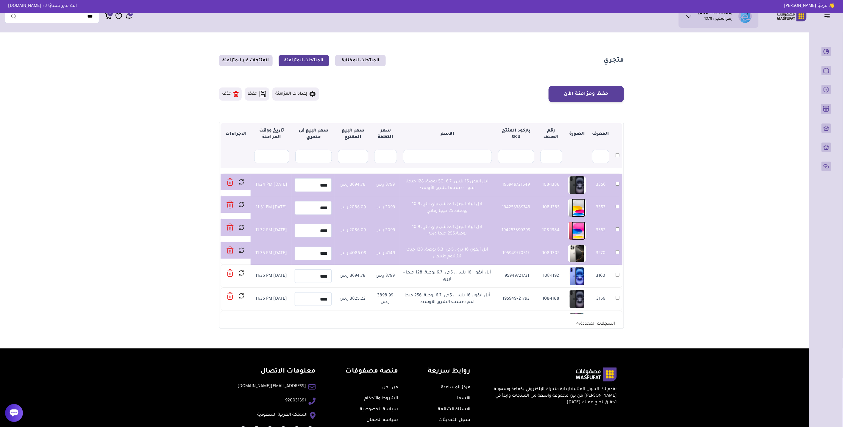
click at [616, 273] on td "3160" at bounding box center [617, 276] width 10 height 23
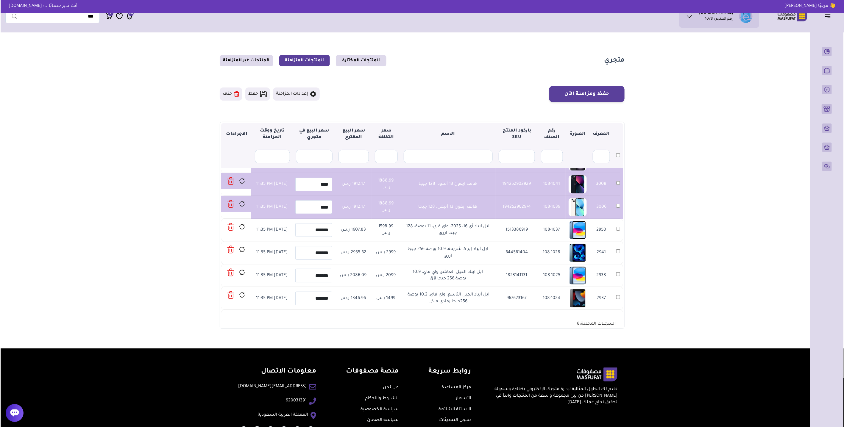
scroll to position [165, 0]
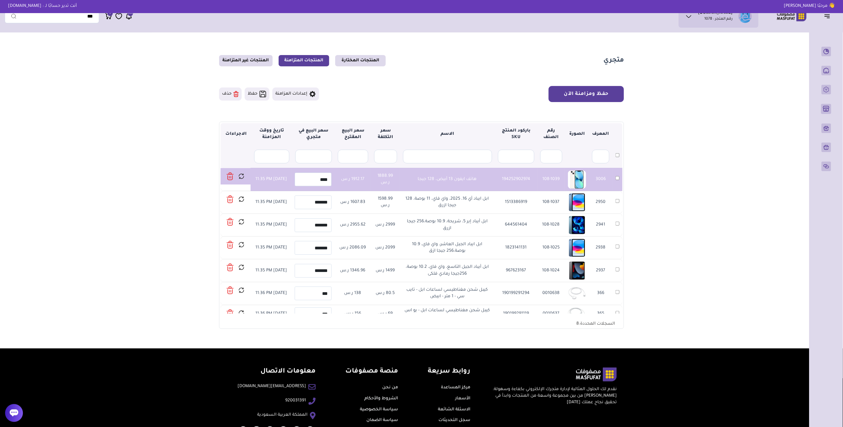
click at [577, 95] on button "حفظ ومزامنة الآن" at bounding box center [586, 94] width 75 height 16
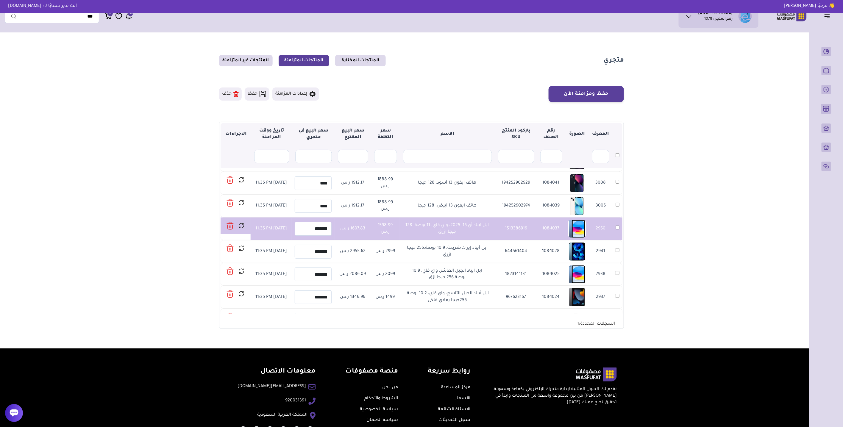
scroll to position [152, 0]
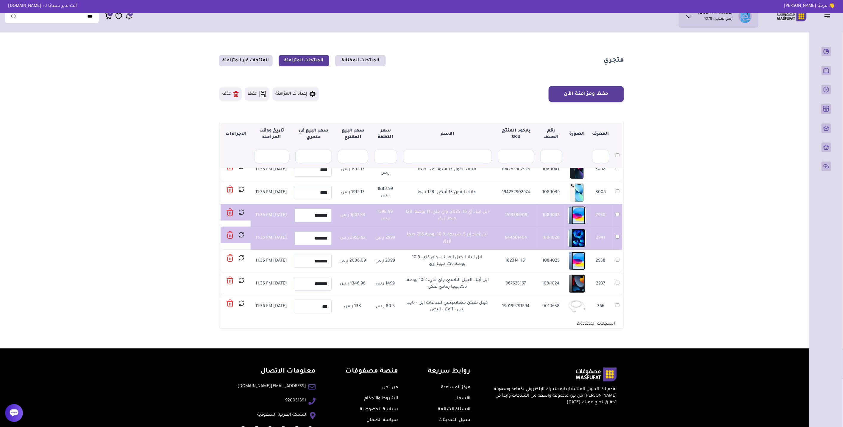
click at [619, 264] on td "2938" at bounding box center [617, 261] width 10 height 23
click at [619, 262] on td "2938" at bounding box center [617, 261] width 10 height 23
click at [617, 280] on td "2937" at bounding box center [617, 283] width 10 height 23
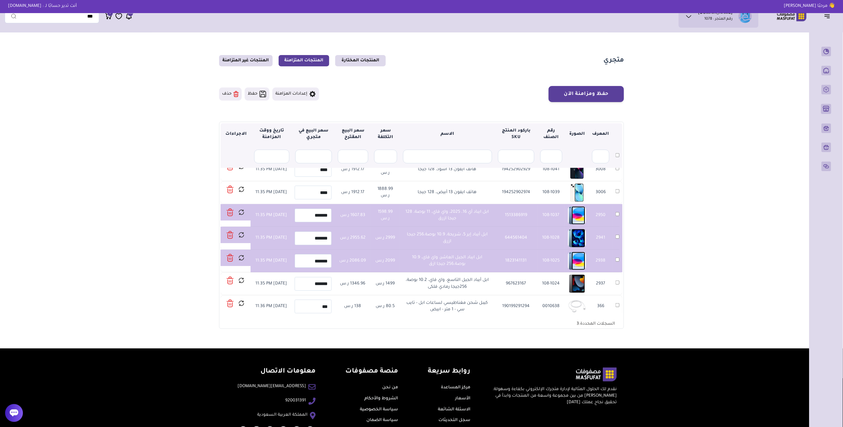
click at [617, 285] on td "2937" at bounding box center [617, 283] width 10 height 23
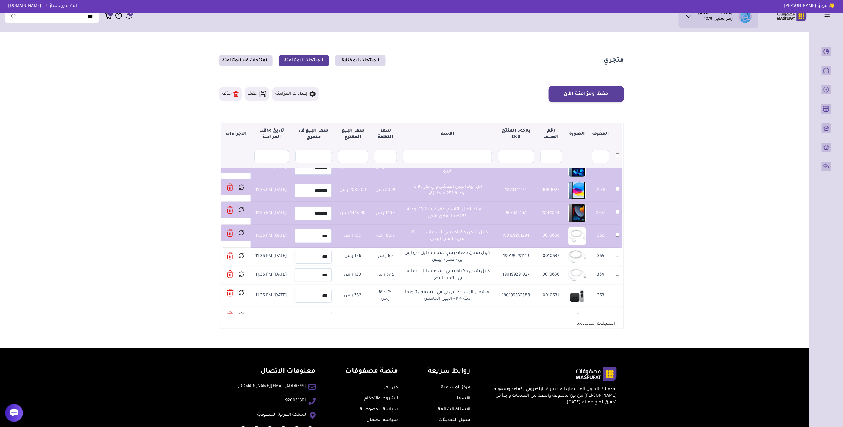
scroll to position [251, 0]
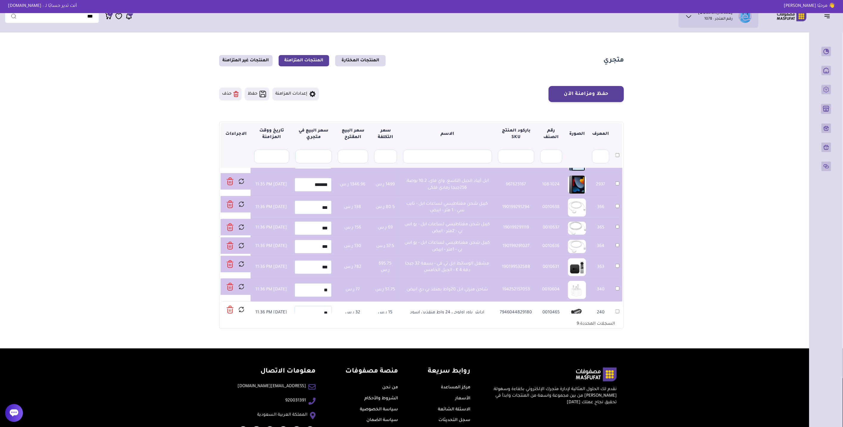
click at [615, 308] on td "240" at bounding box center [617, 313] width 10 height 23
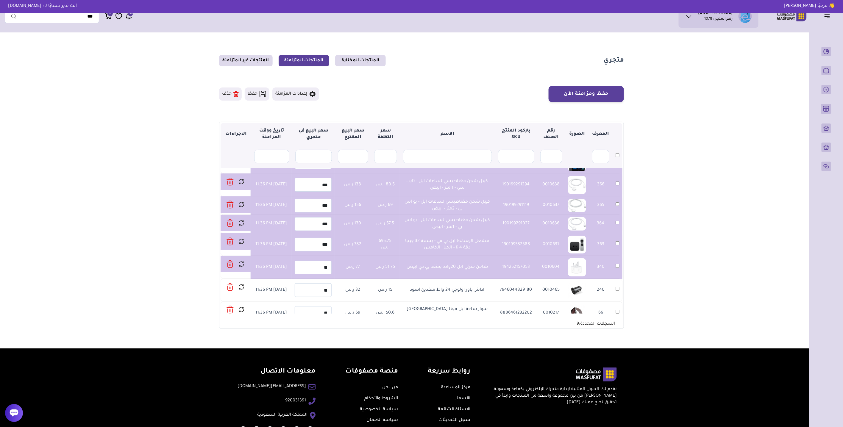
scroll to position [317, 0]
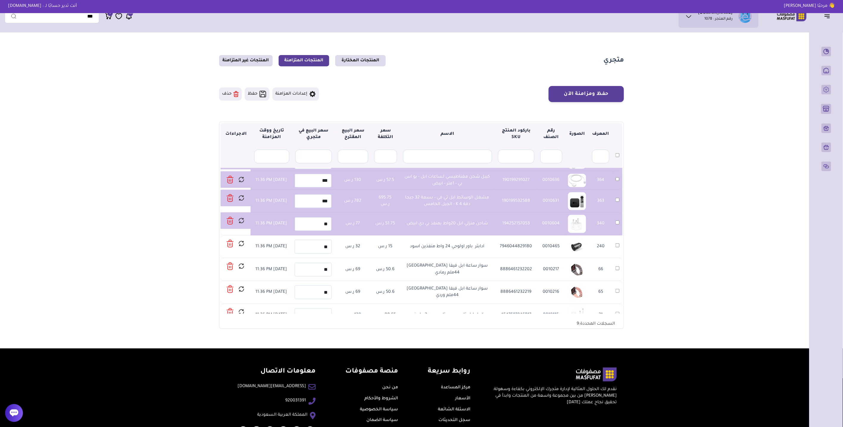
click at [619, 246] on td "240" at bounding box center [617, 246] width 10 height 23
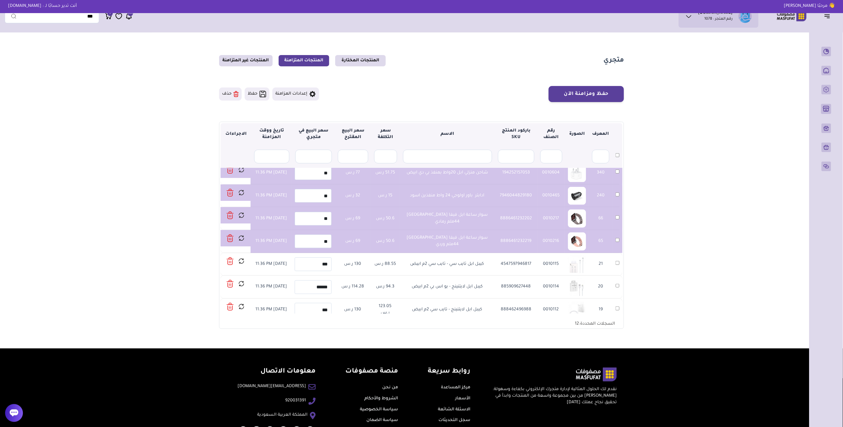
scroll to position [375, 0]
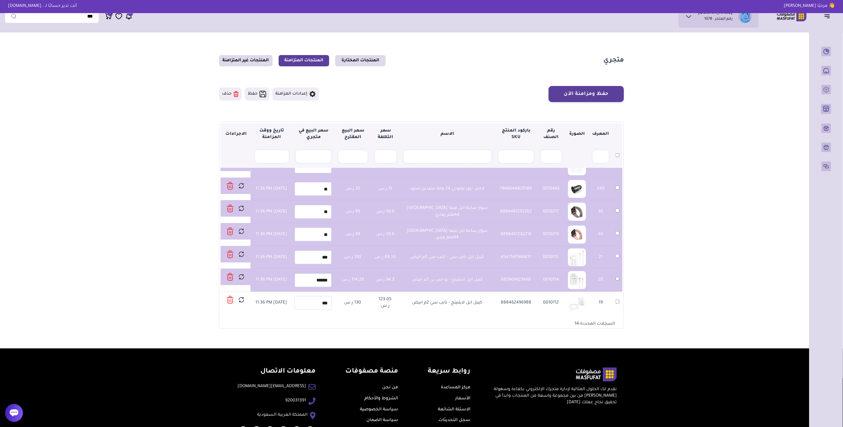
click at [617, 298] on td "19" at bounding box center [617, 303] width 10 height 23
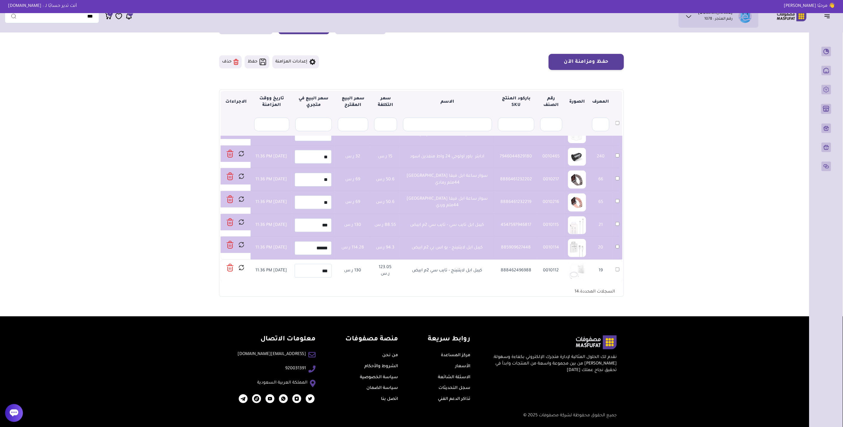
scroll to position [32, 0]
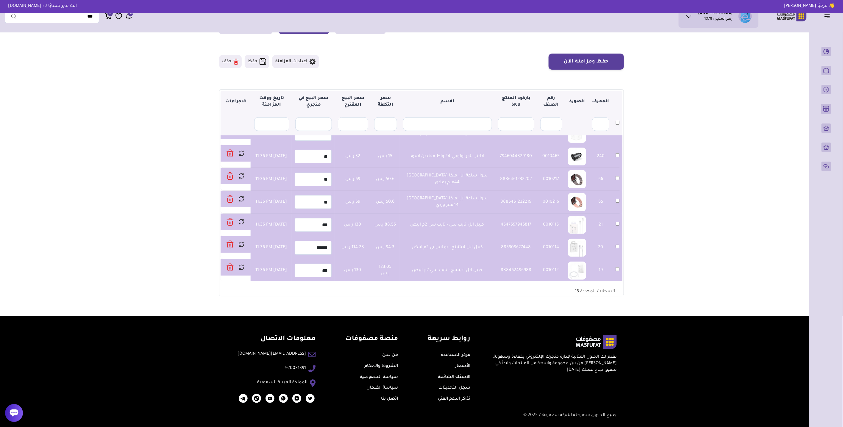
click at [229, 63] on button "حذف" at bounding box center [230, 61] width 23 height 13
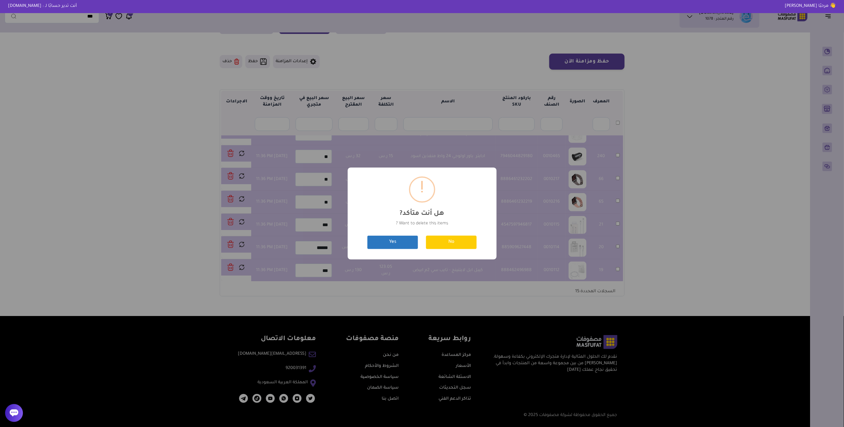
click at [402, 241] on button "Yes" at bounding box center [392, 242] width 51 height 13
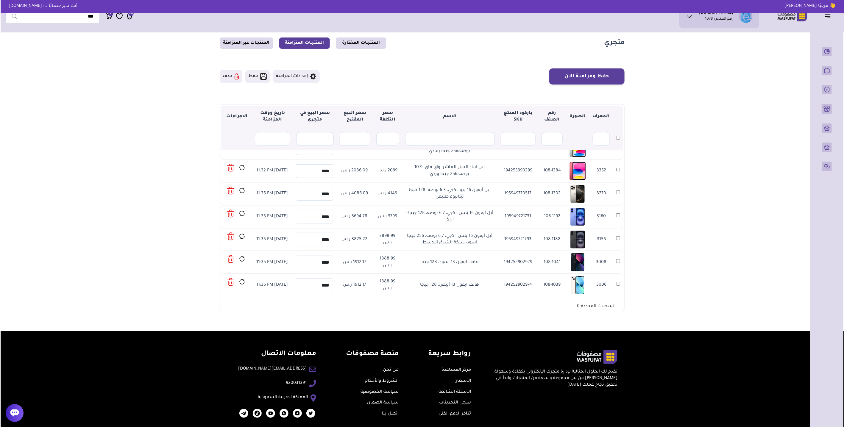
scroll to position [32, 0]
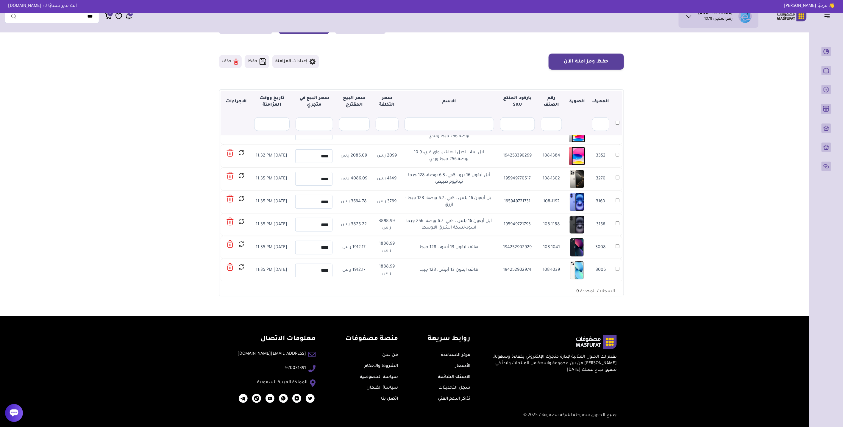
click at [246, 267] on link at bounding box center [243, 267] width 10 height 10
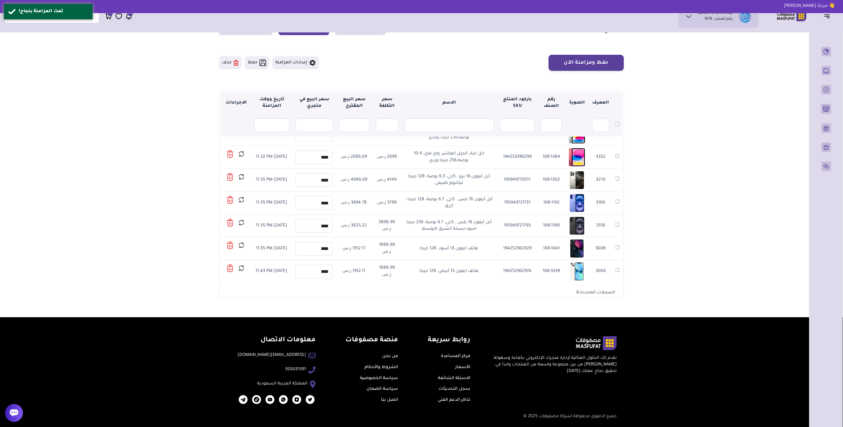
scroll to position [32, 0]
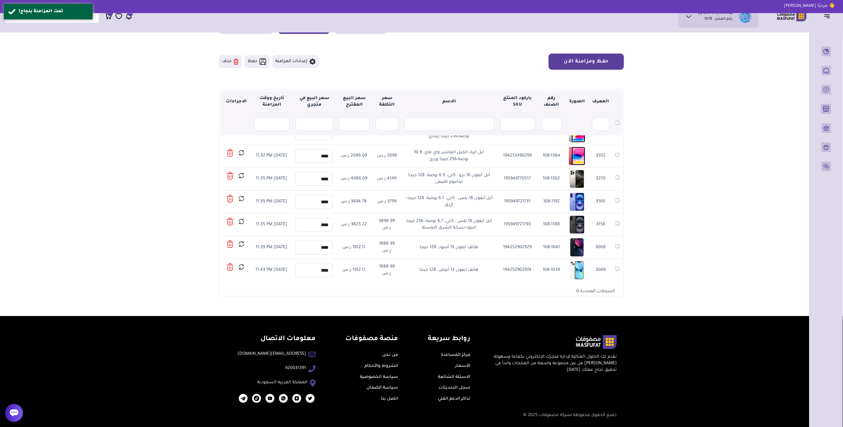
click at [521, 264] on td "194252902974" at bounding box center [517, 270] width 41 height 23
drag, startPoint x: 521, startPoint y: 264, endPoint x: 522, endPoint y: 270, distance: 6.0
click at [522, 270] on td "194252902974" at bounding box center [517, 270] width 41 height 23
copy td "194252902974"
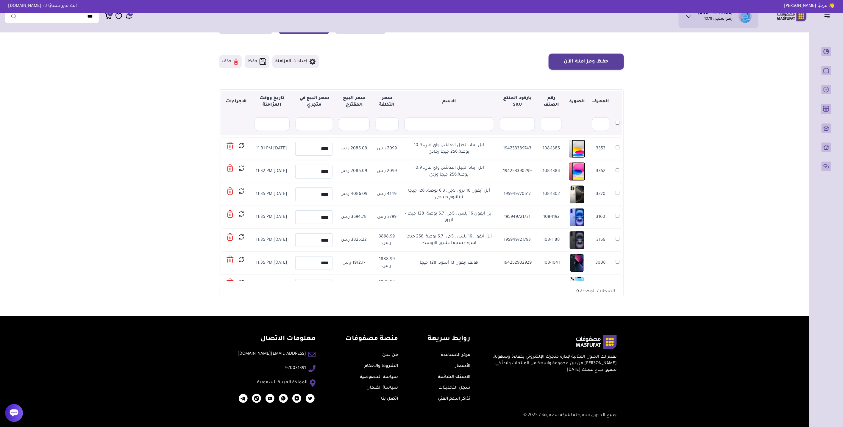
scroll to position [42, 0]
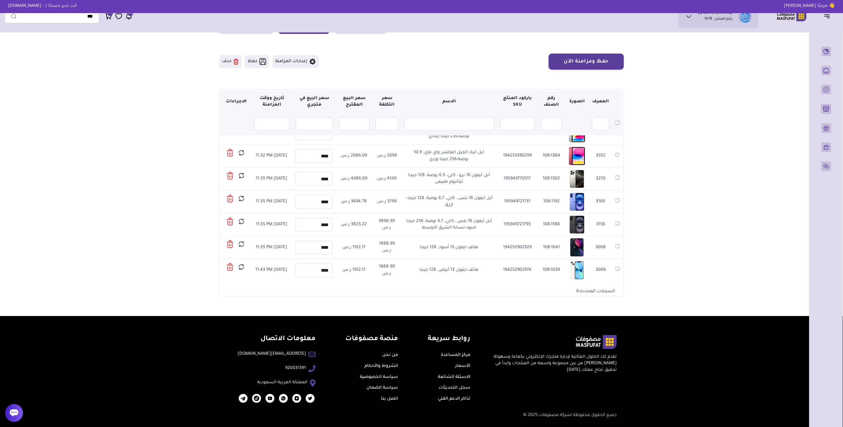
click at [133, 184] on main "متجري المنتجات المختارة المنتجات المتزامنة المنتجات غير المتزامنة حفظ ومزامنة ا…" at bounding box center [421, 159] width 833 height 313
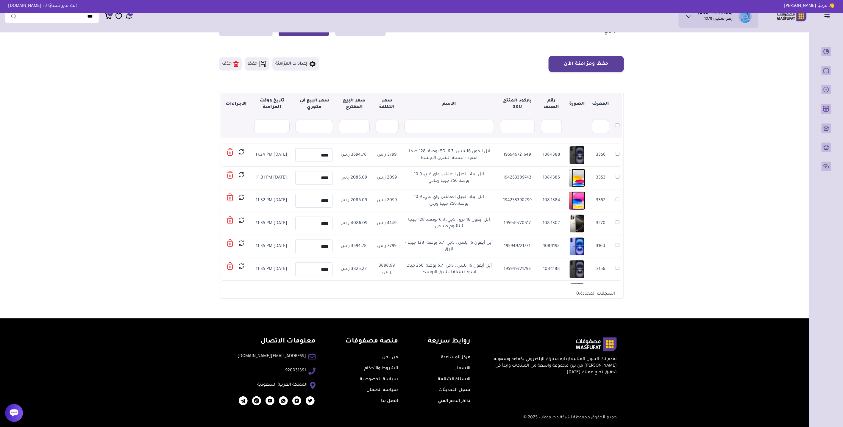
scroll to position [0, 0]
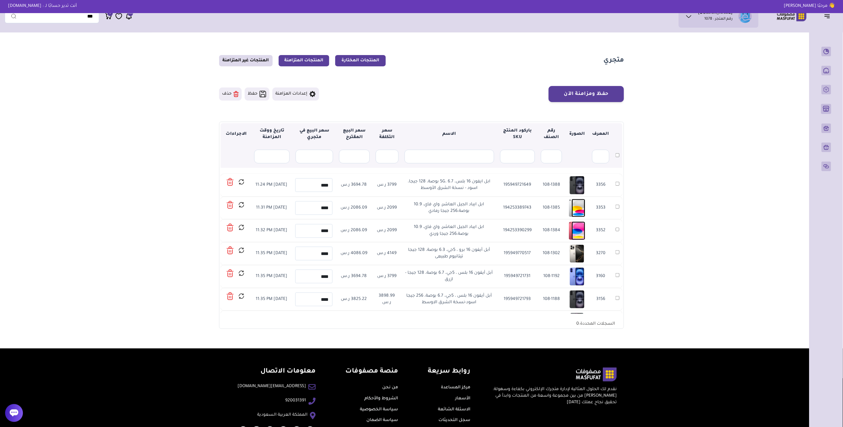
click at [367, 65] on link "المنتجات المختارة" at bounding box center [360, 60] width 51 height 11
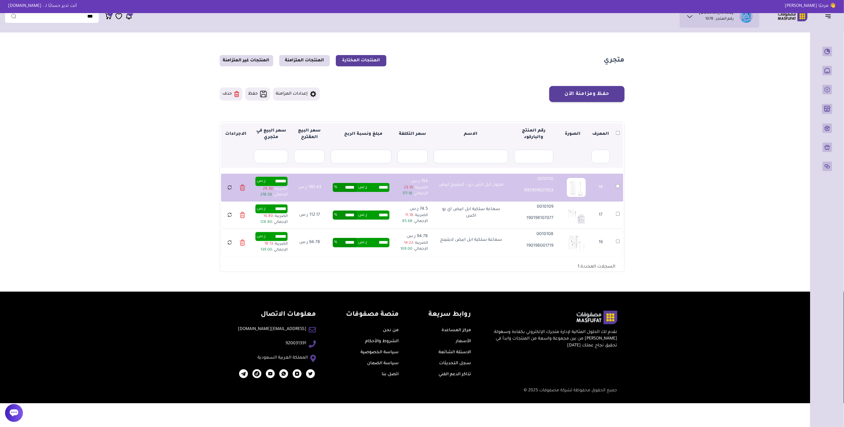
click at [619, 212] on td "17" at bounding box center [618, 216] width 10 height 28
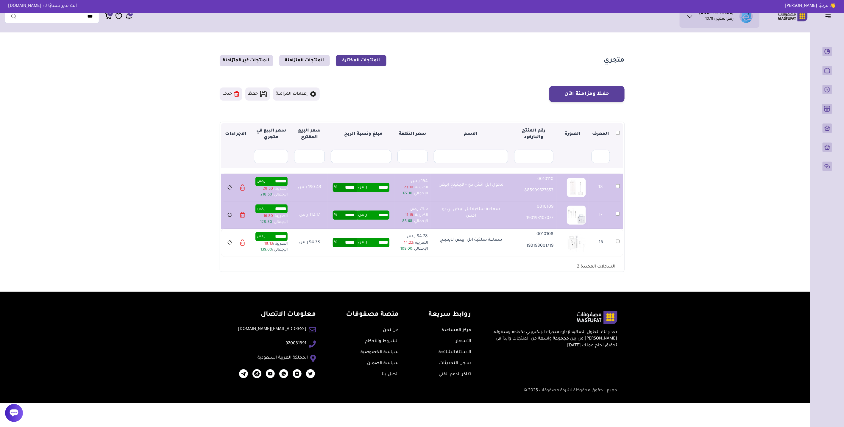
click at [619, 244] on td "16" at bounding box center [618, 243] width 10 height 28
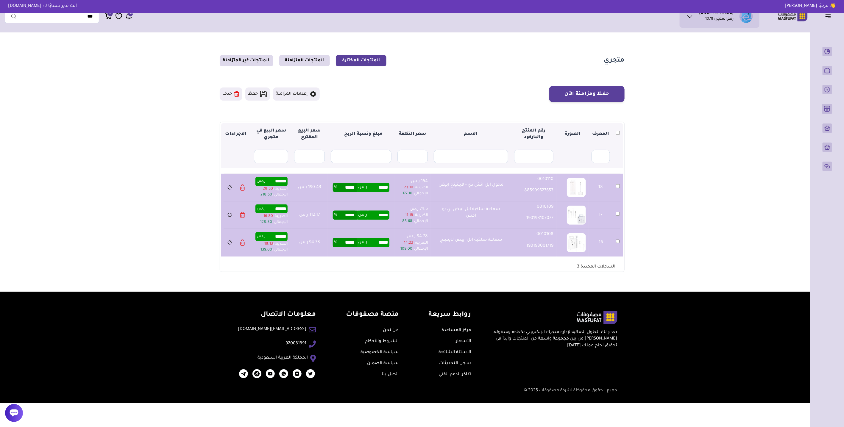
click at [352, 191] on input "*****" at bounding box center [347, 187] width 20 height 9
click at [577, 97] on button "حفظ ومزامنة الآن" at bounding box center [586, 94] width 75 height 16
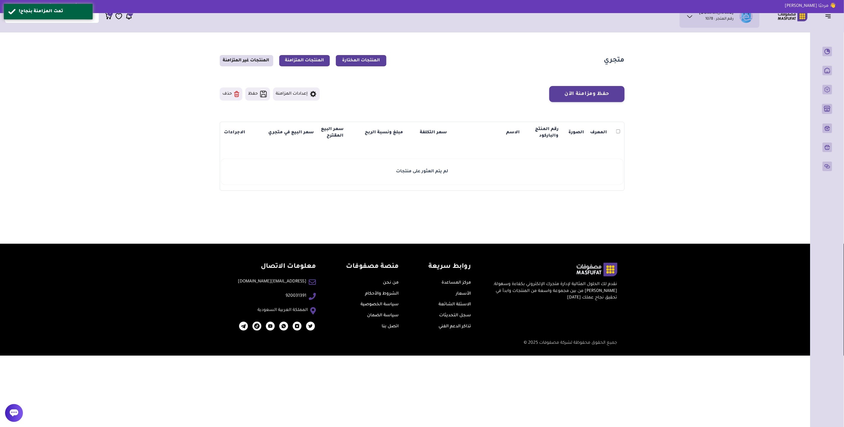
click at [313, 58] on link "المنتجات المتزامنة" at bounding box center [304, 60] width 51 height 11
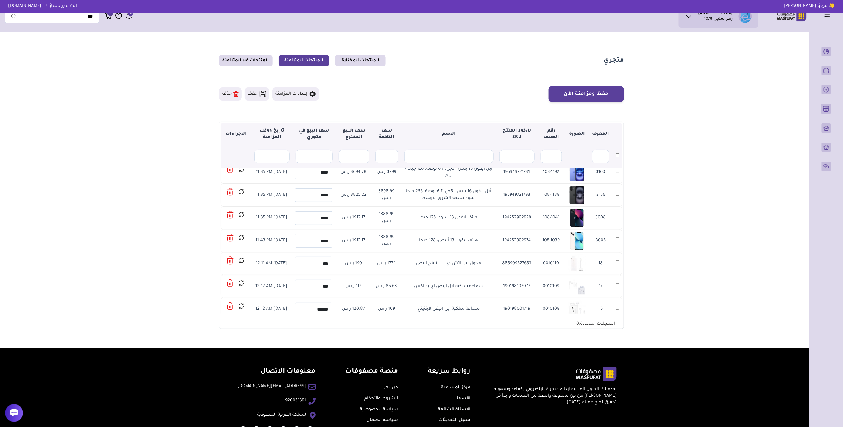
scroll to position [111, 0]
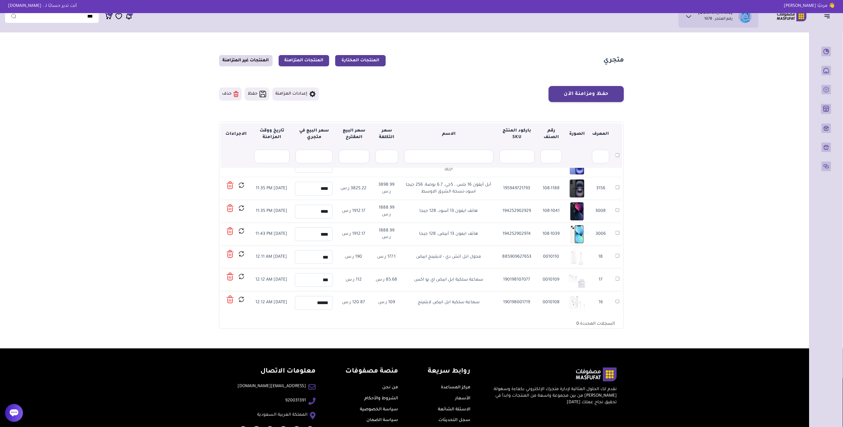
click at [355, 60] on link "المنتجات المختارة" at bounding box center [360, 60] width 51 height 11
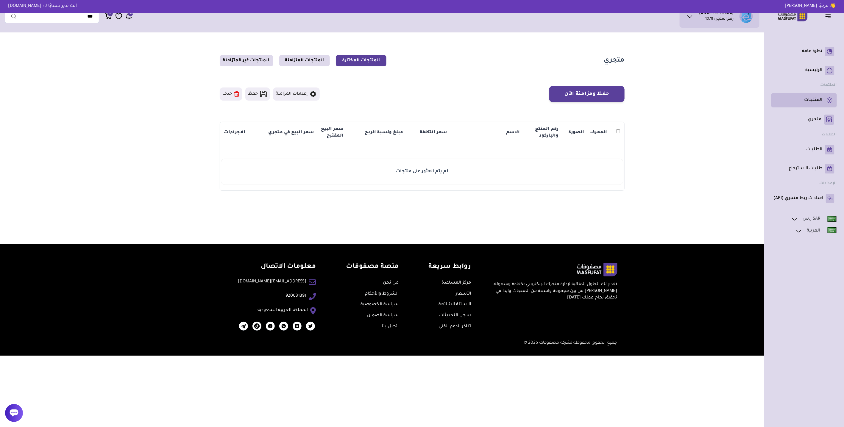
click at [820, 103] on p "المنتجات" at bounding box center [813, 100] width 18 height 6
